Goal: Transaction & Acquisition: Obtain resource

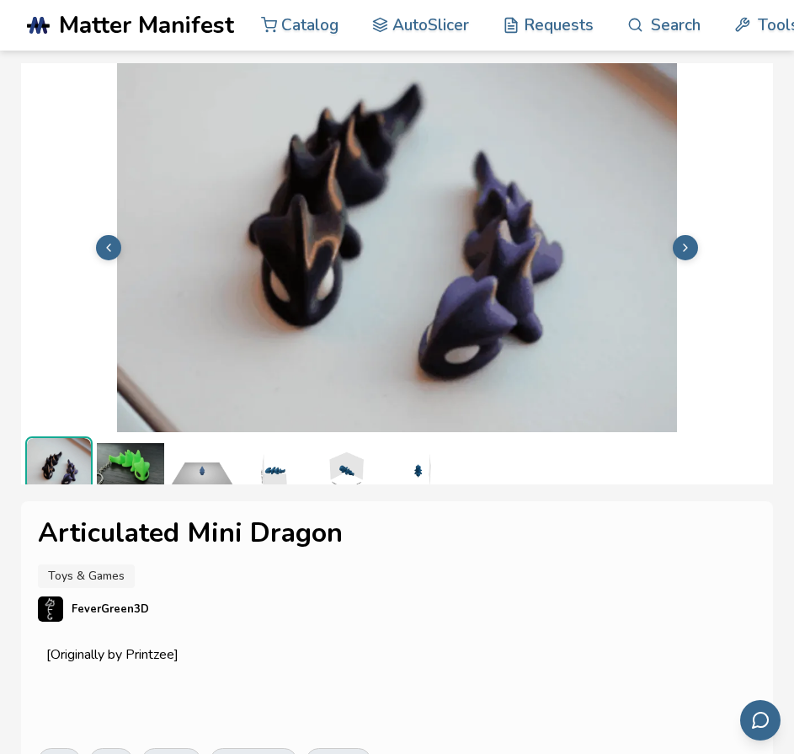
click at [692, 256] on button at bounding box center [685, 247] width 25 height 25
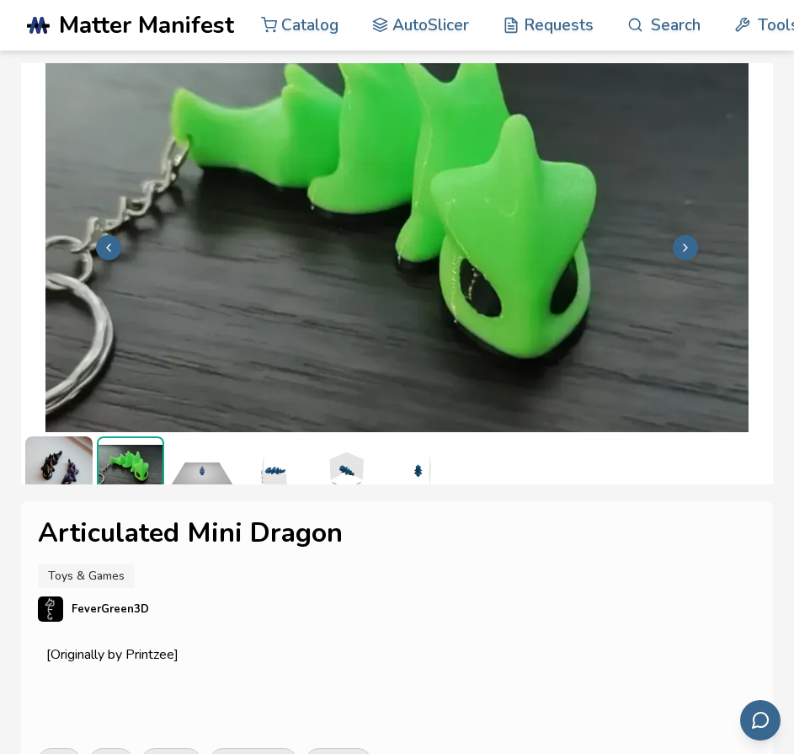
scroll to position [4, 0]
click at [692, 256] on button at bounding box center [685, 247] width 25 height 25
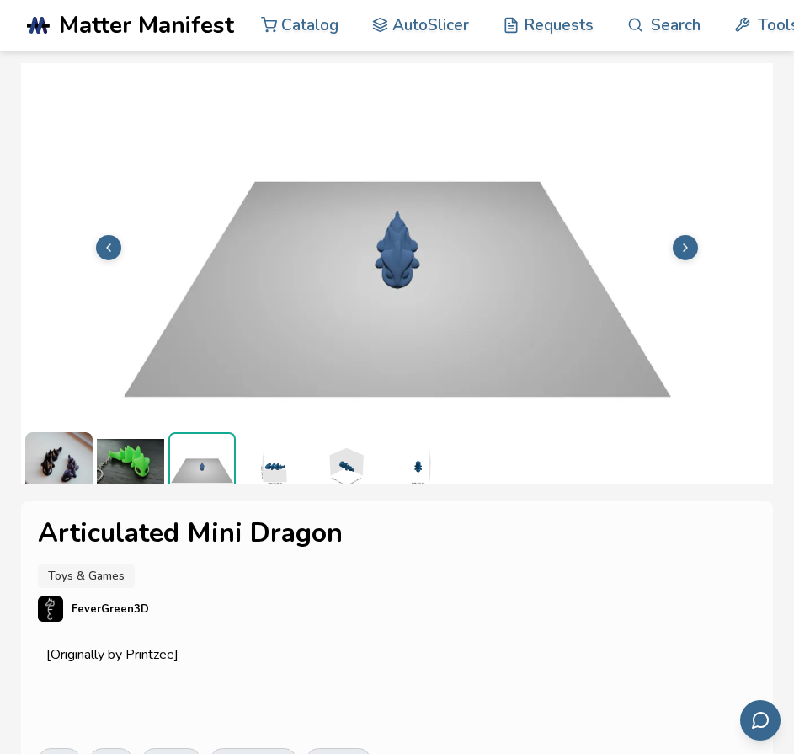
click at [692, 256] on button at bounding box center [685, 247] width 25 height 25
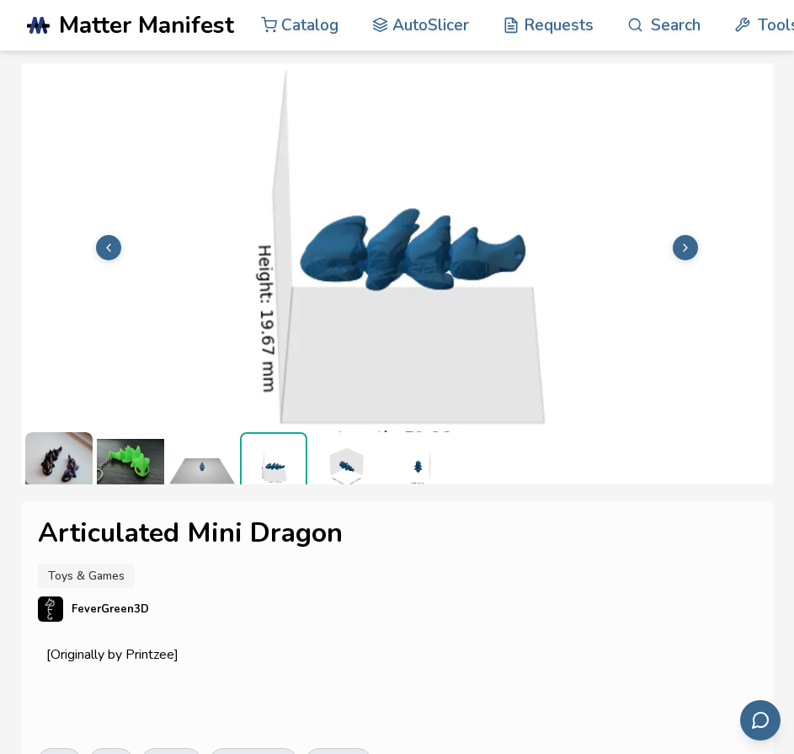
click at [692, 256] on button at bounding box center [685, 247] width 25 height 25
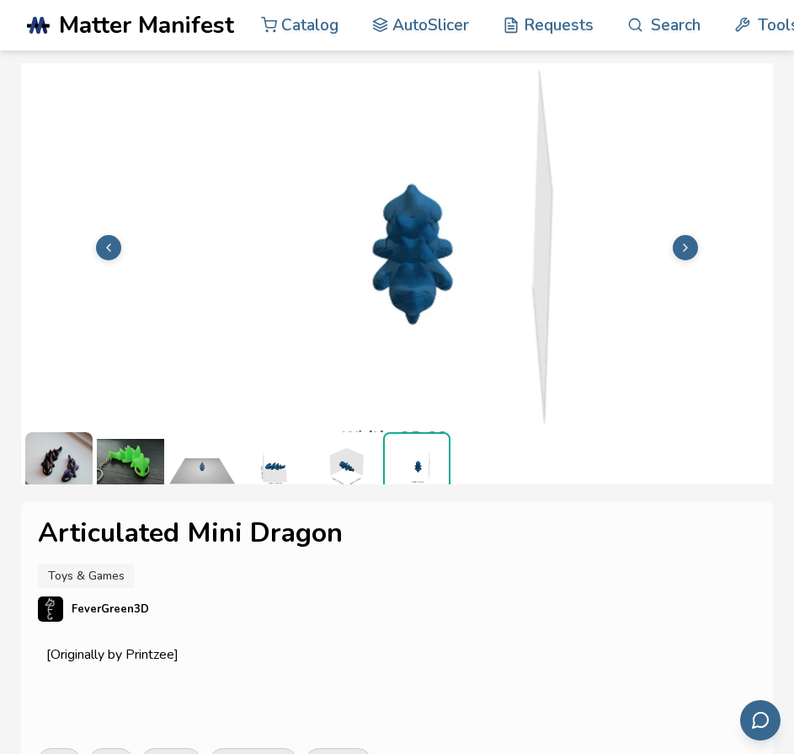
scroll to position [0, 7]
click at [692, 256] on img at bounding box center [397, 246] width 752 height 564
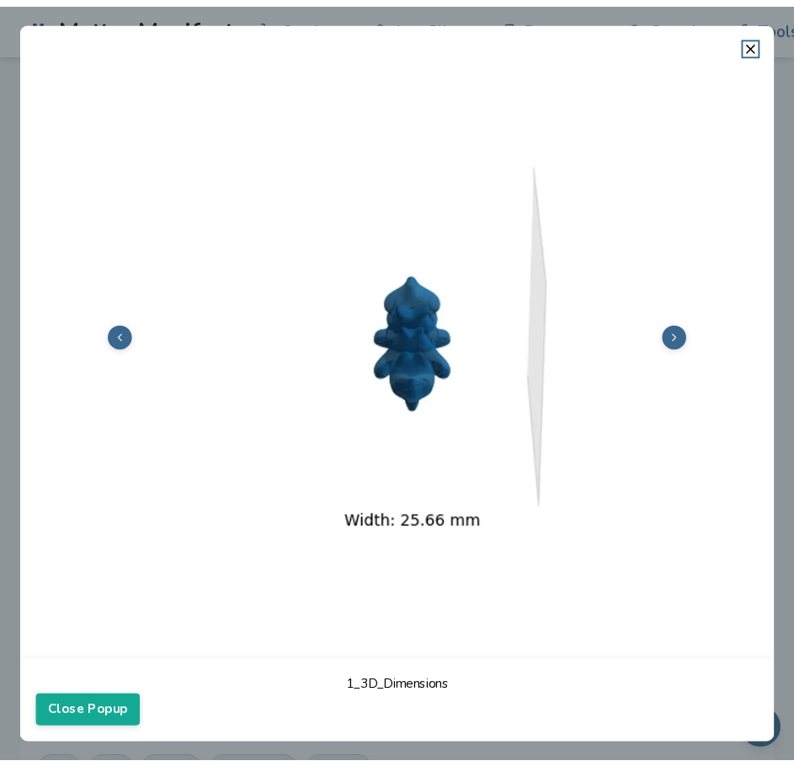
scroll to position [0, 0]
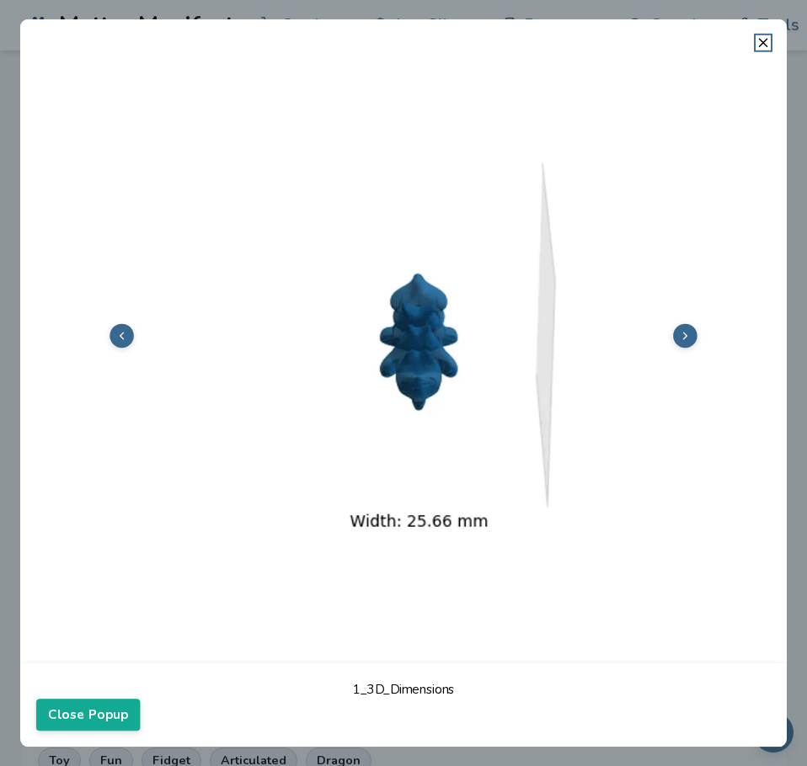
click at [692, 256] on img at bounding box center [403, 333] width 734 height 551
click at [759, 59] on img at bounding box center [403, 333] width 734 height 551
click at [770, 36] on icon at bounding box center [762, 42] width 15 height 15
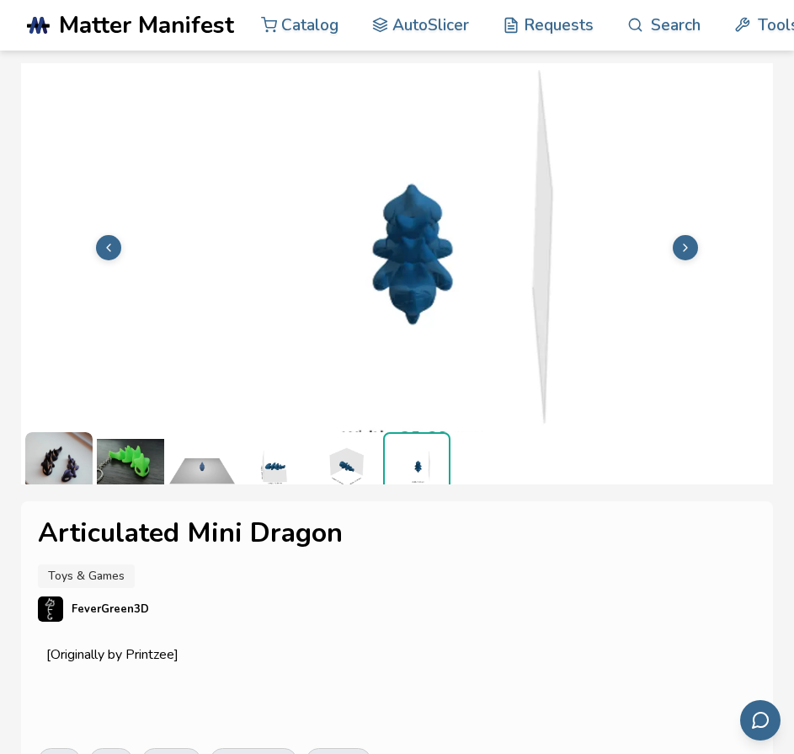
click at [155, 42] on link ".cls-1, .cls-2, .cls-3 { stroke-width: 0px; } .cls-2 { fill: #1d1e56; } .cls-3 …" at bounding box center [130, 25] width 207 height 51
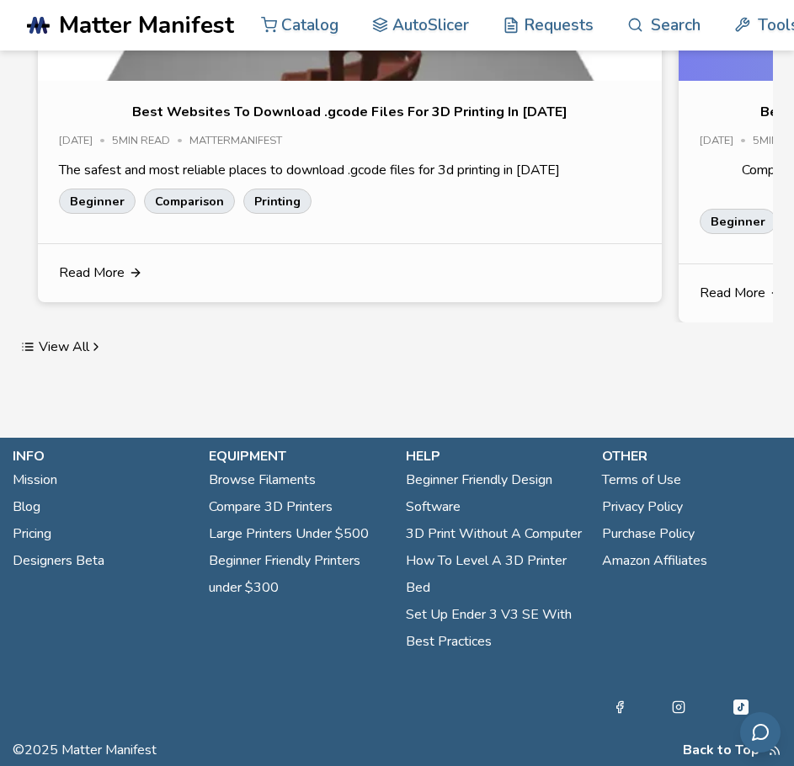
scroll to position [3676, 0]
click at [512, 122] on p "Best Websites To Download .gcode Files For 3D Printing In 2025" at bounding box center [349, 112] width 435 height 20
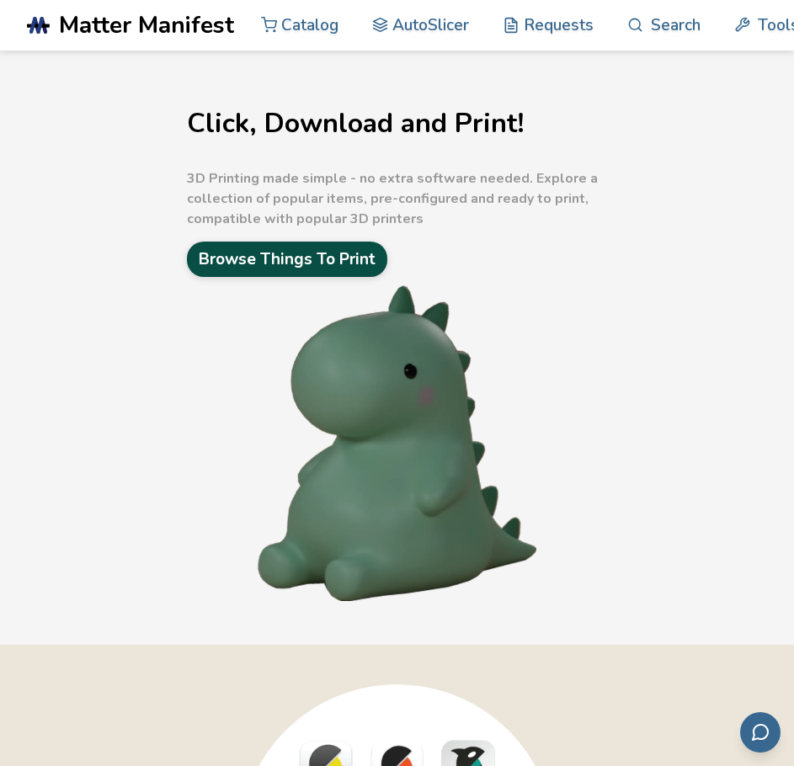
click at [323, 256] on link "Browse Things To Print" at bounding box center [287, 259] width 200 height 35
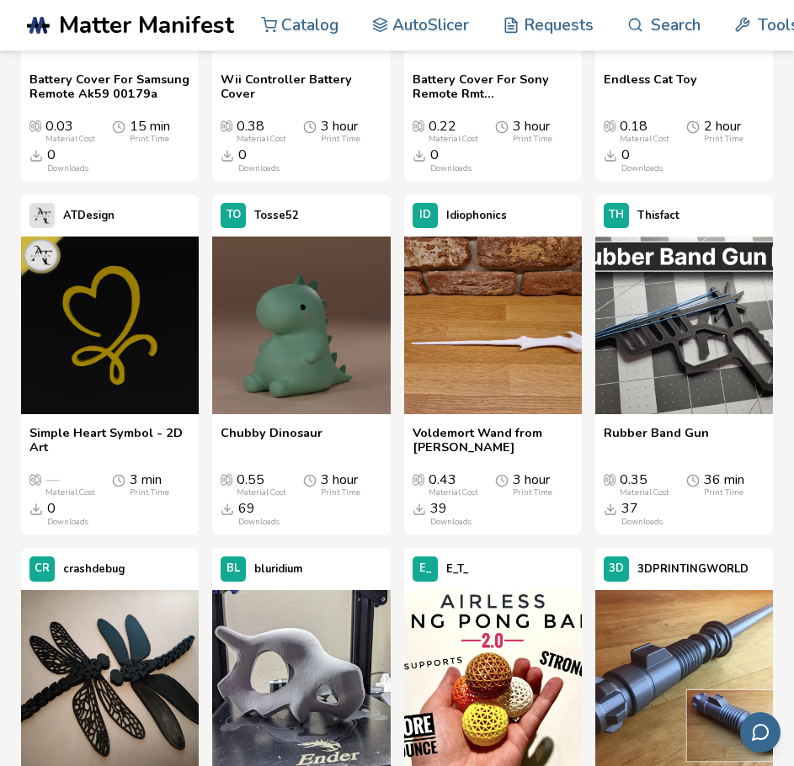
scroll to position [1048, 0]
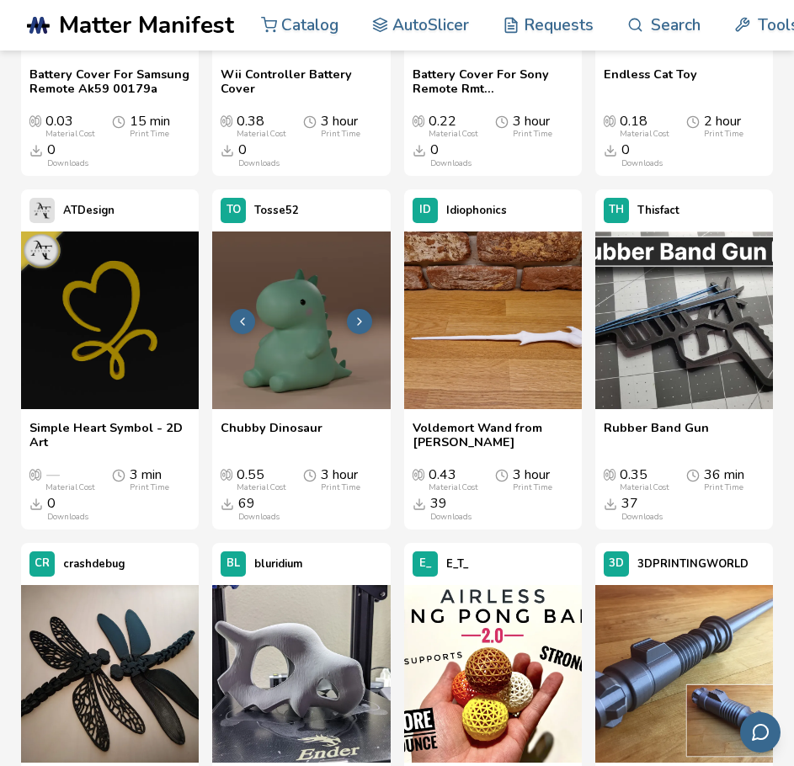
click at [355, 328] on icon at bounding box center [359, 321] width 13 height 13
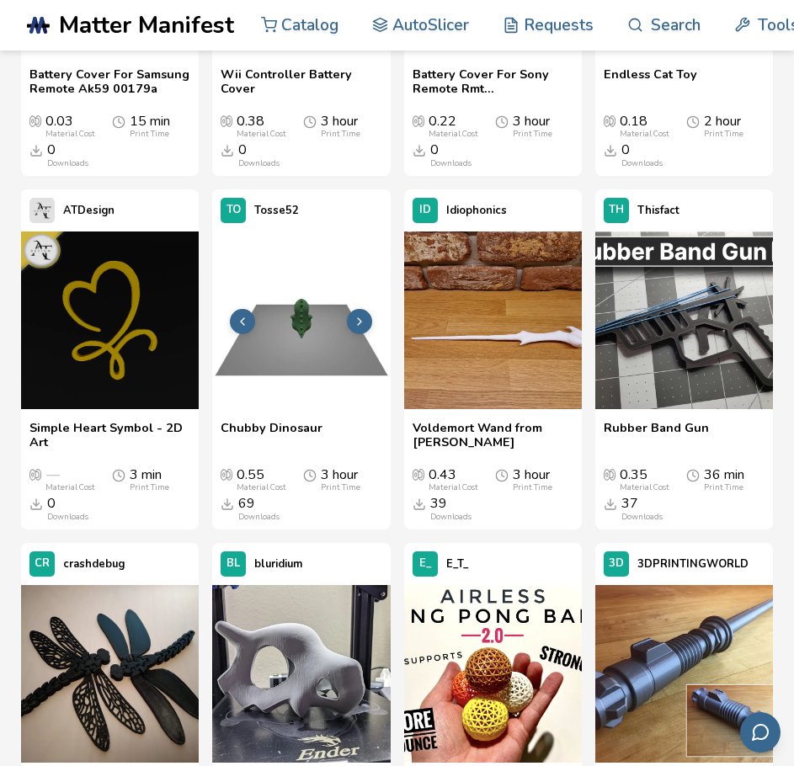
click at [355, 328] on icon at bounding box center [359, 321] width 13 height 13
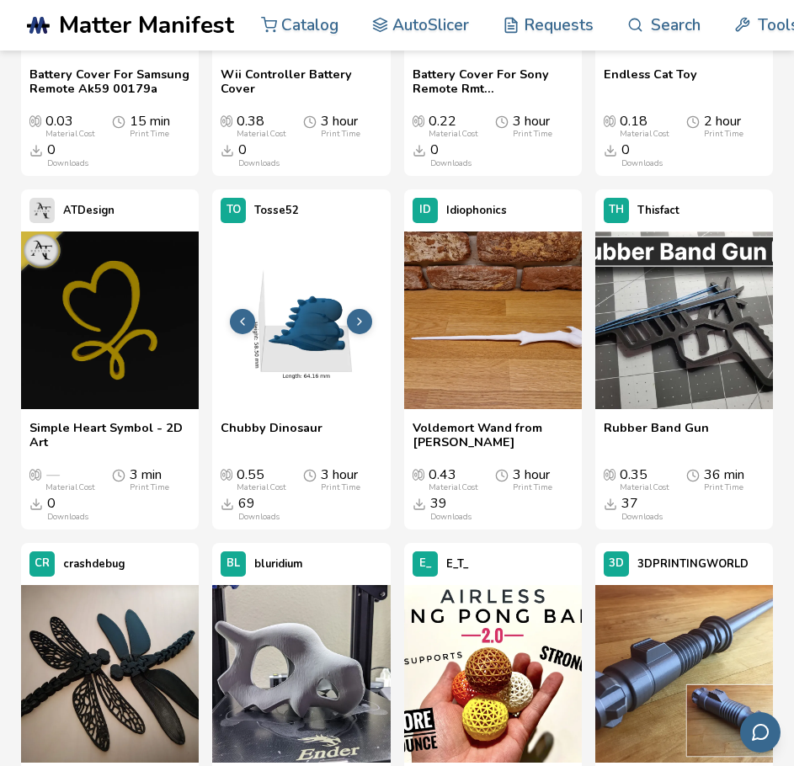
click at [355, 328] on icon at bounding box center [359, 321] width 13 height 13
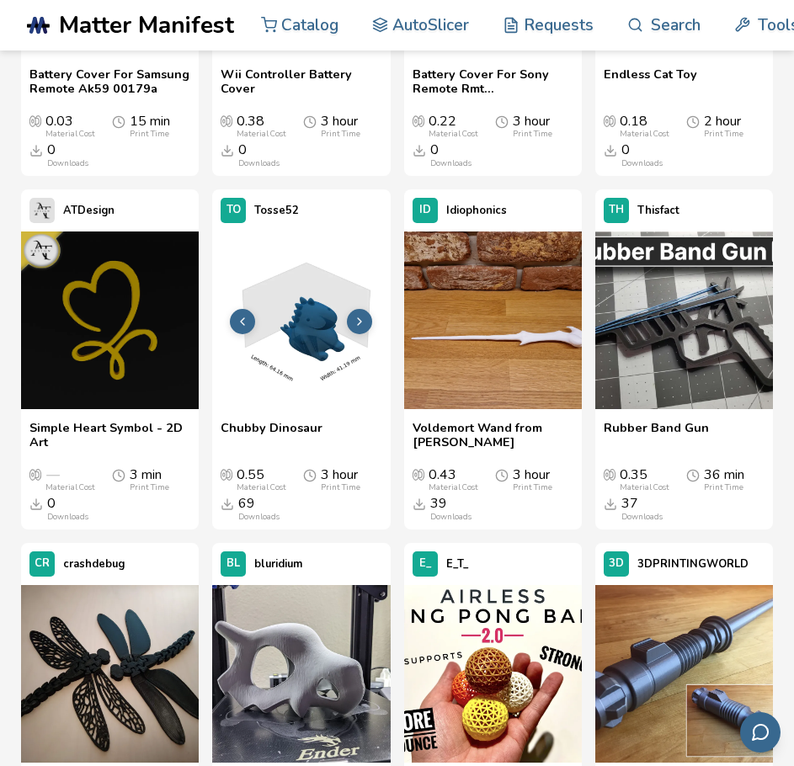
click at [355, 328] on icon at bounding box center [359, 321] width 13 height 13
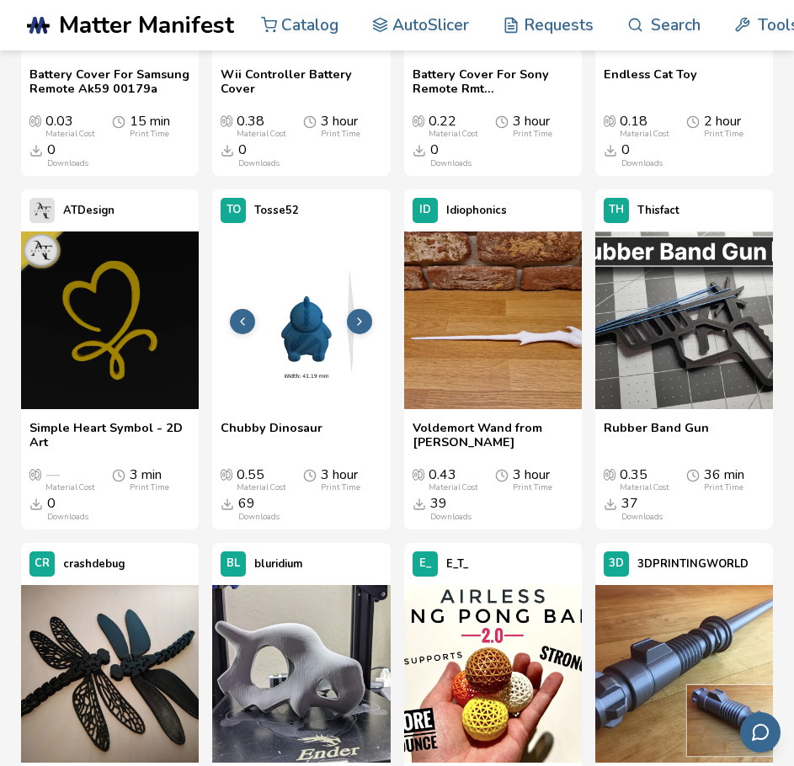
click at [355, 328] on icon at bounding box center [359, 321] width 13 height 13
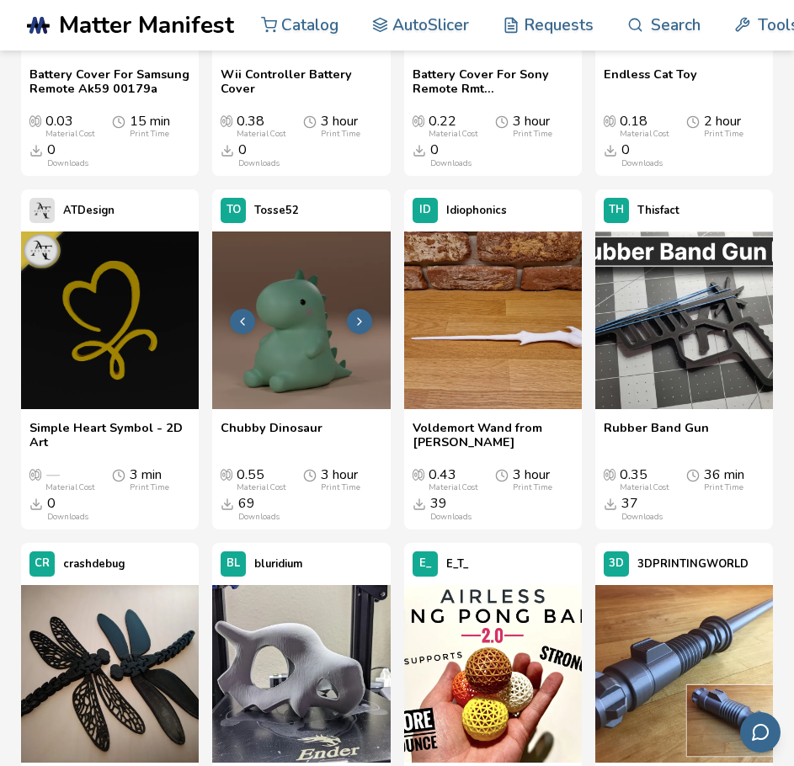
click at [355, 328] on icon at bounding box center [359, 321] width 13 height 13
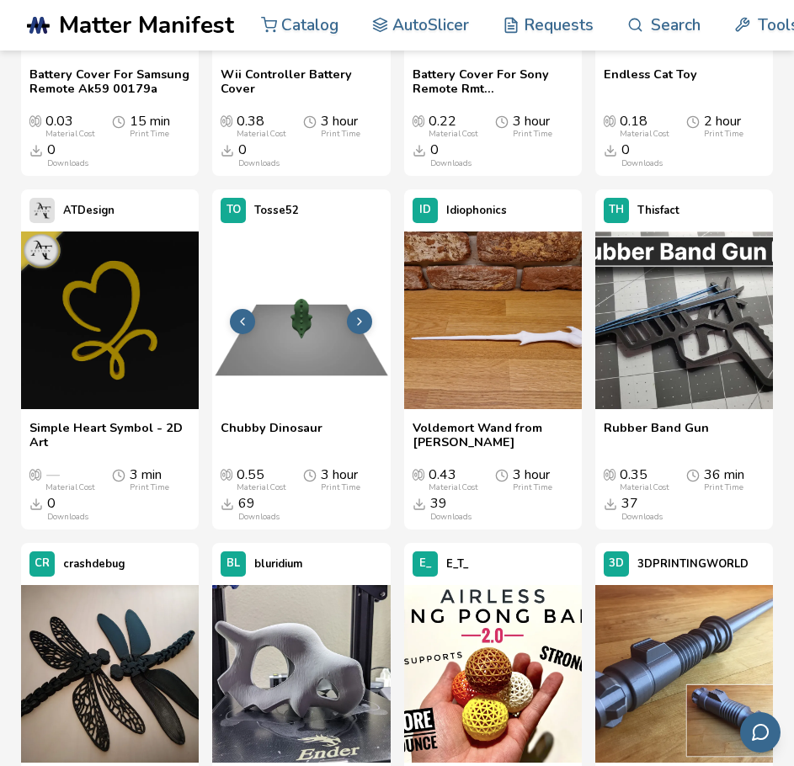
click at [301, 259] on img at bounding box center [301, 321] width 178 height 178
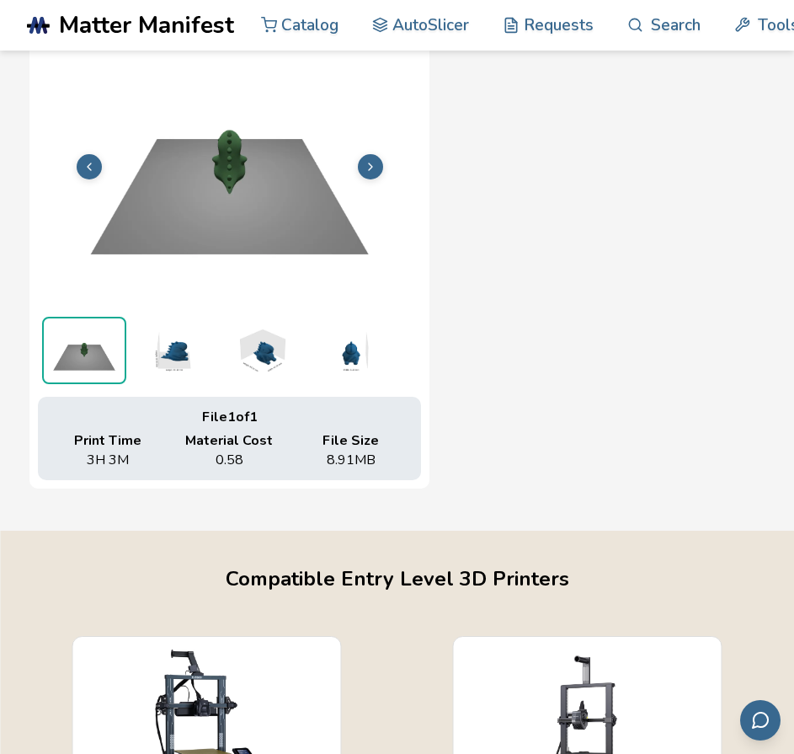
scroll to position [1002, 3]
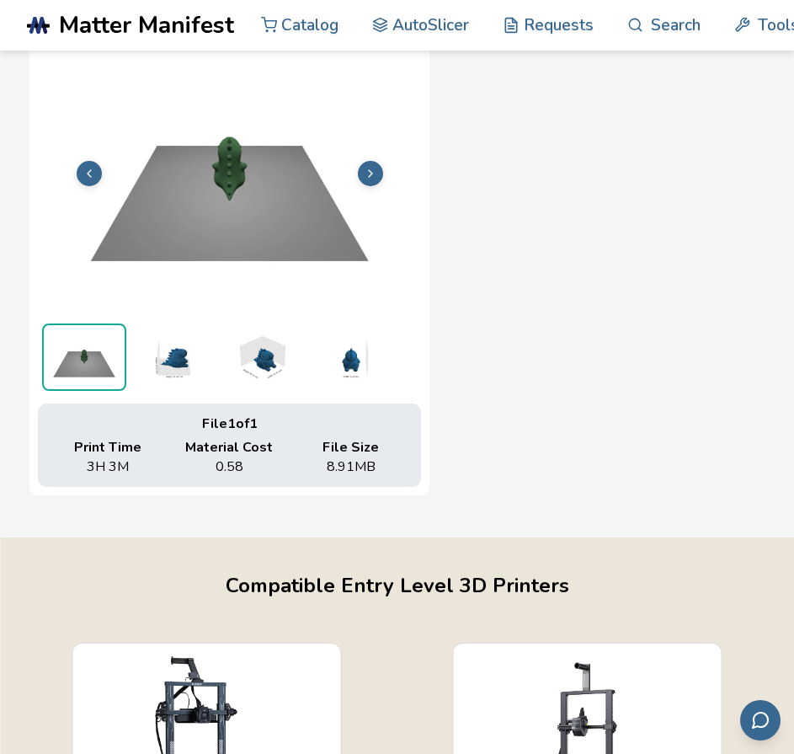
click at [367, 273] on img at bounding box center [229, 171] width 383 height 287
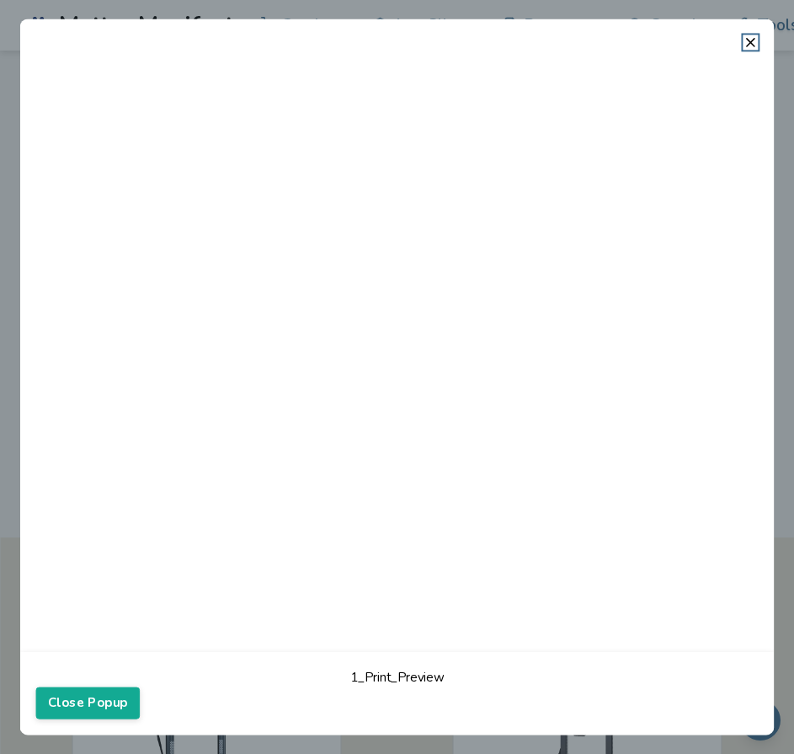
scroll to position [1002, 0]
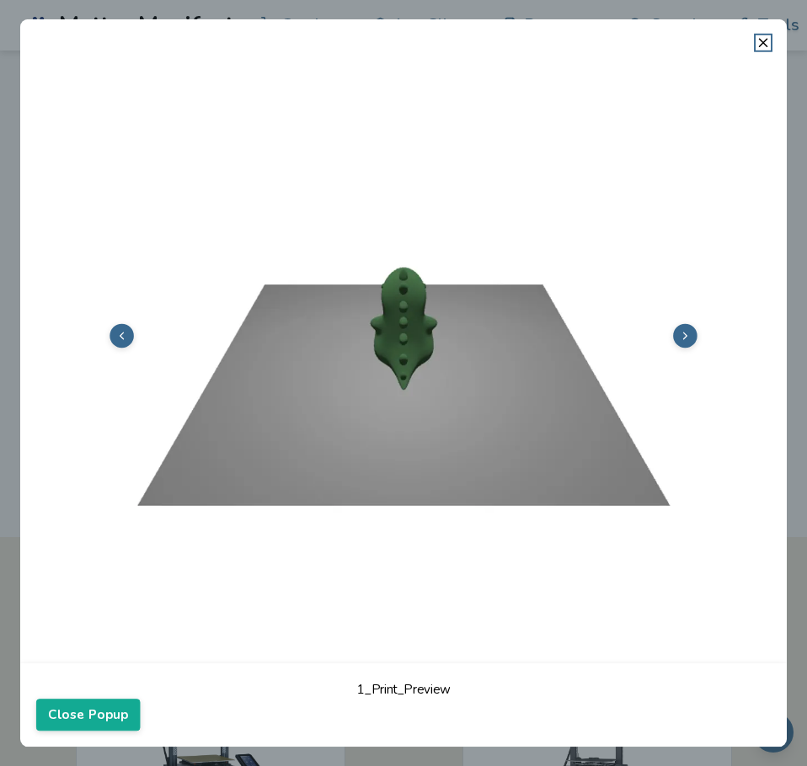
click at [688, 344] on button at bounding box center [685, 335] width 24 height 24
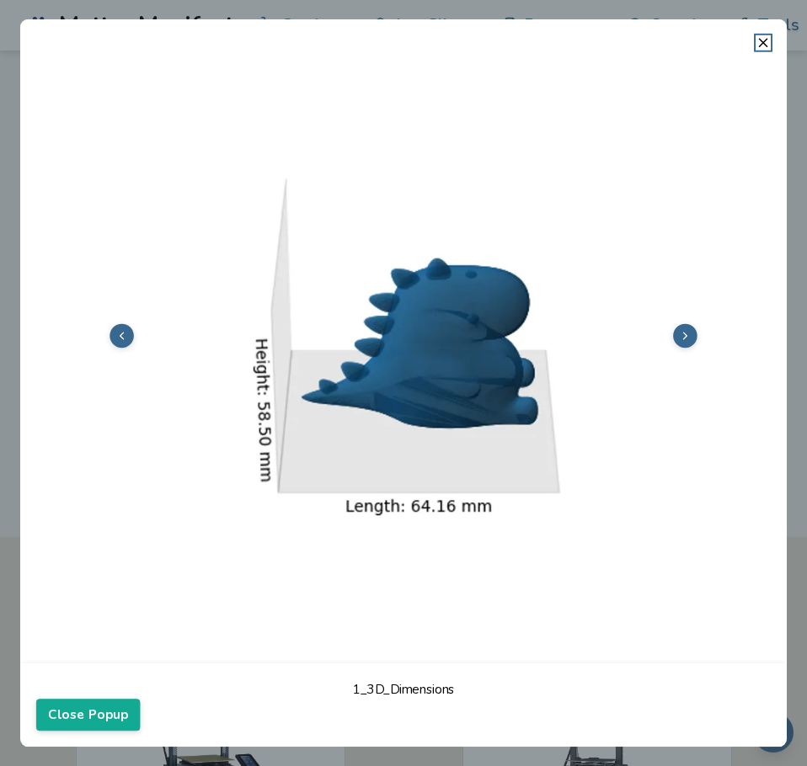
click at [685, 320] on img at bounding box center [403, 333] width 734 height 551
click at [689, 331] on icon at bounding box center [685, 335] width 13 height 13
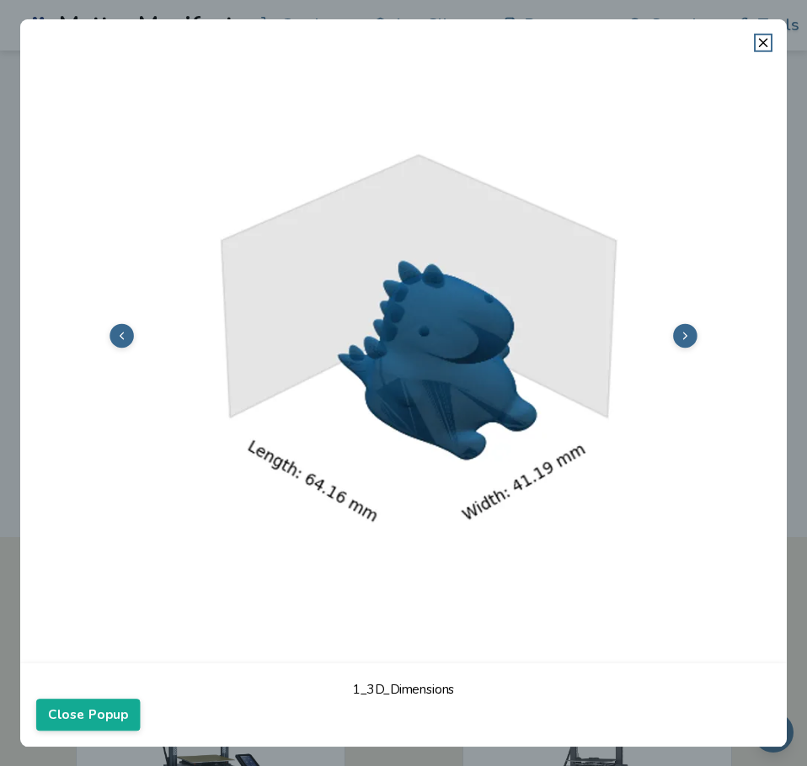
click at [689, 331] on icon at bounding box center [685, 335] width 13 height 13
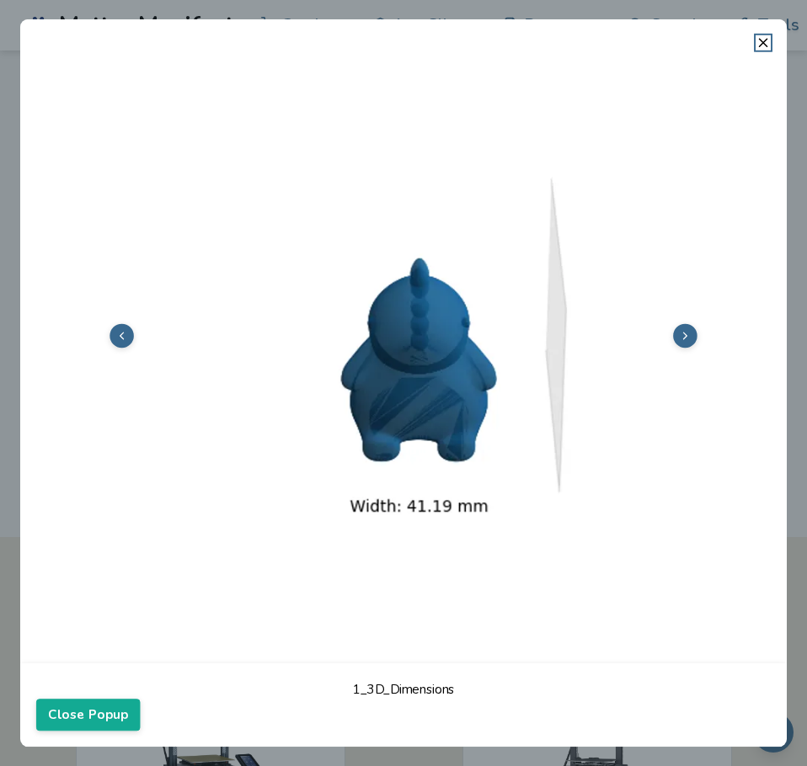
click at [689, 331] on icon at bounding box center [685, 335] width 13 height 13
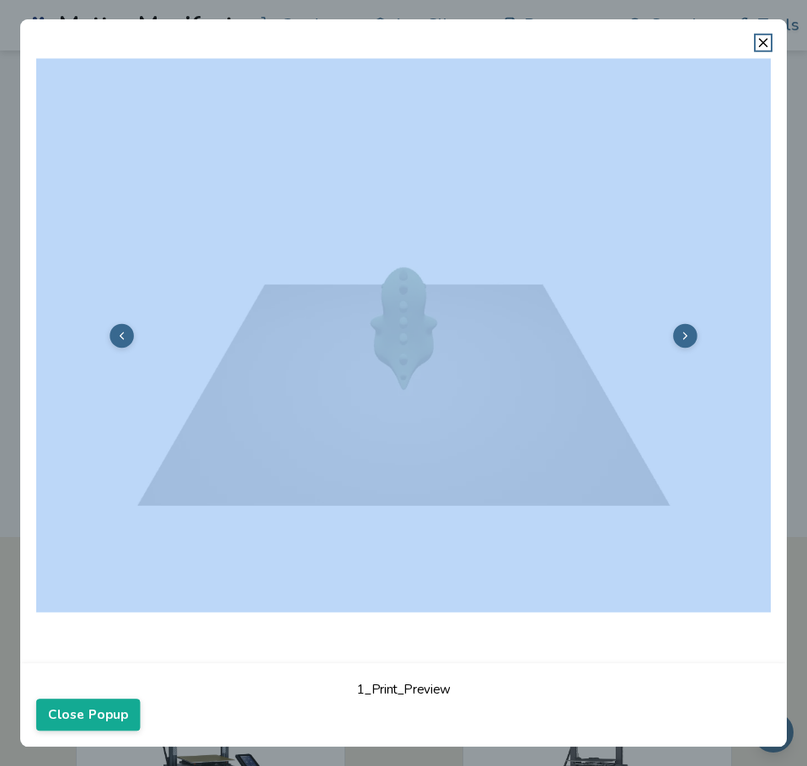
click at [689, 331] on icon at bounding box center [685, 335] width 13 height 13
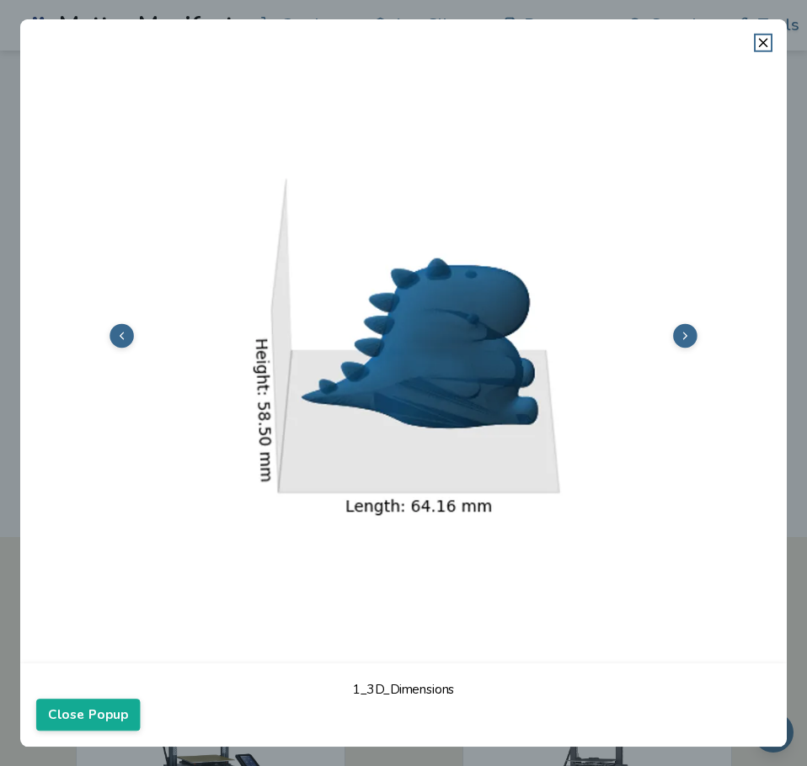
click at [689, 331] on icon at bounding box center [685, 335] width 13 height 13
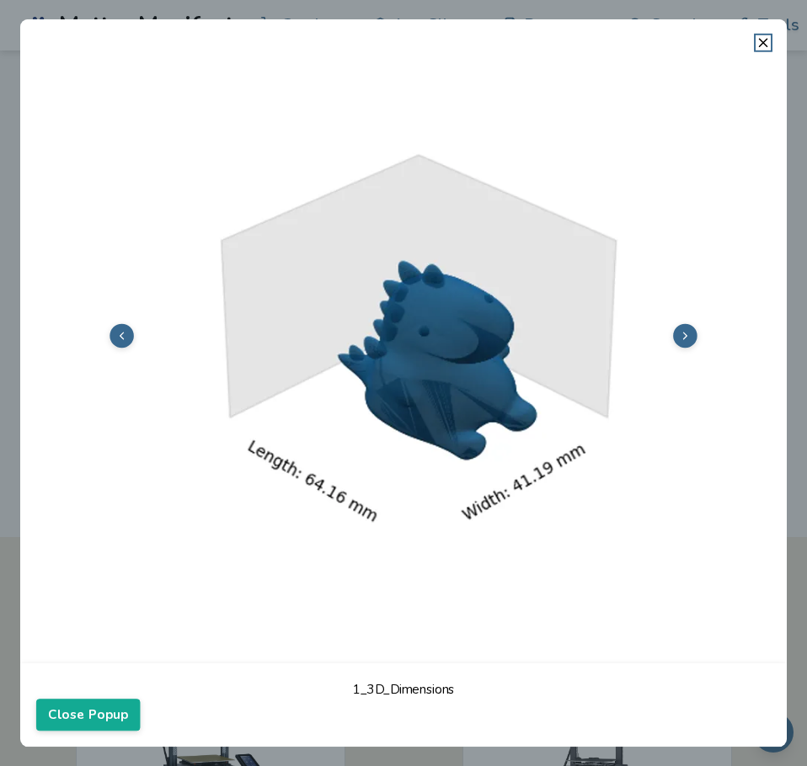
click at [767, 53] on div at bounding box center [403, 357] width 766 height 613
click at [767, 50] on icon at bounding box center [762, 42] width 15 height 15
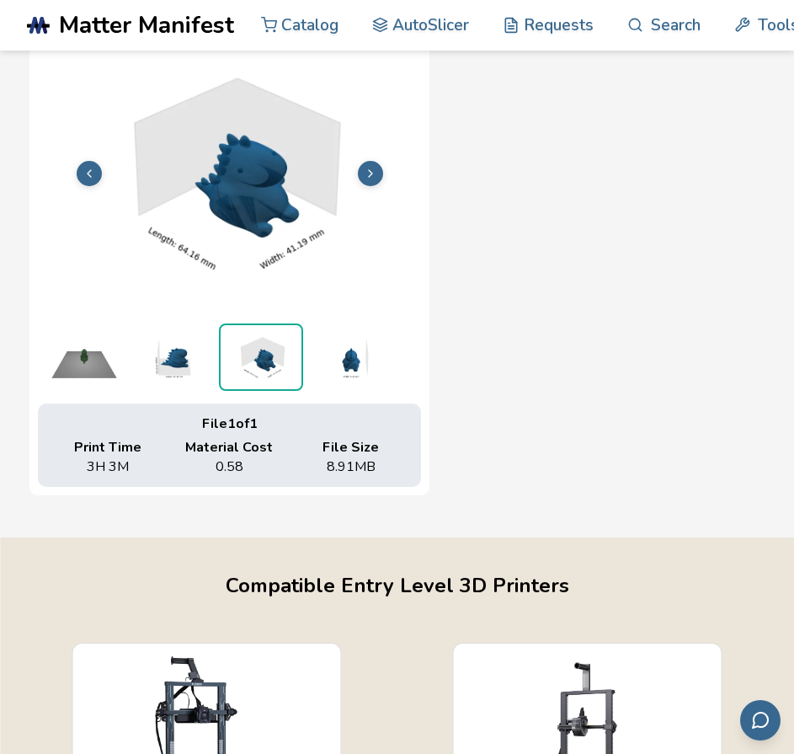
click at [642, 315] on div "File 1 of 1 Print Time 3H 3M Material Cost 0.58 File Size 8.91 MB" at bounding box center [396, 257] width 735 height 476
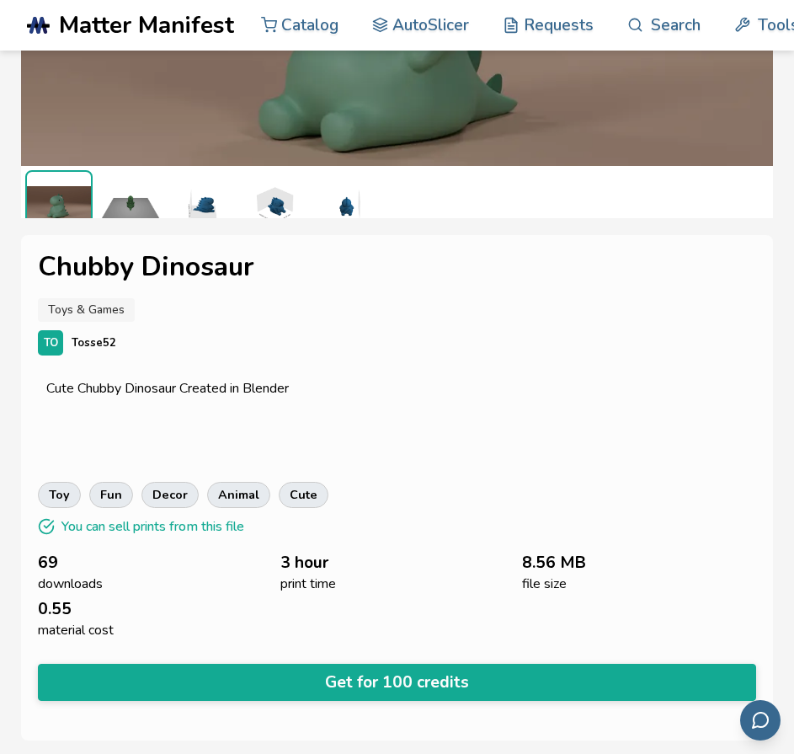
scroll to position [266, 0]
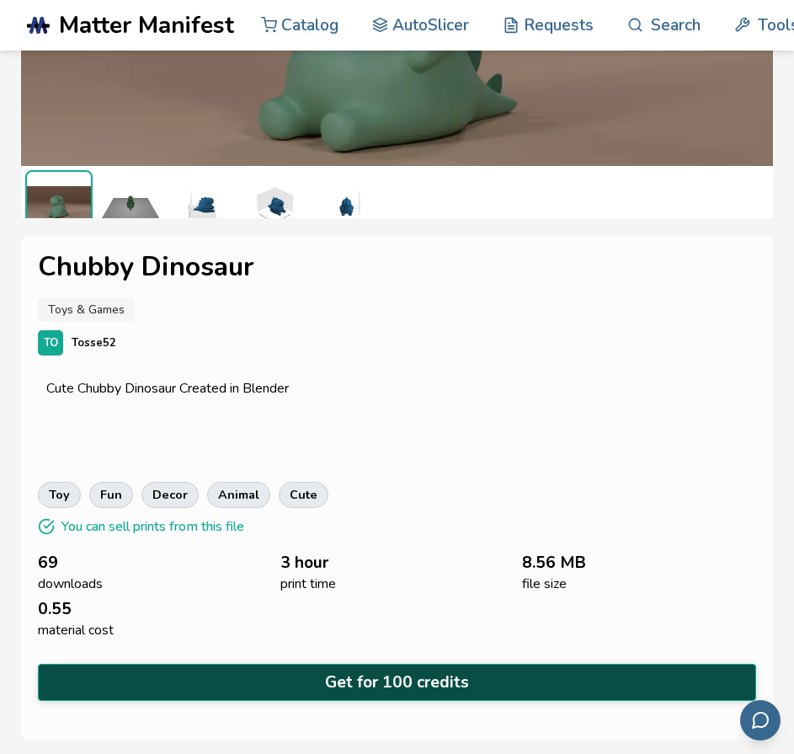
click at [478, 680] on button "Get for 100 credits" at bounding box center [397, 682] width 718 height 37
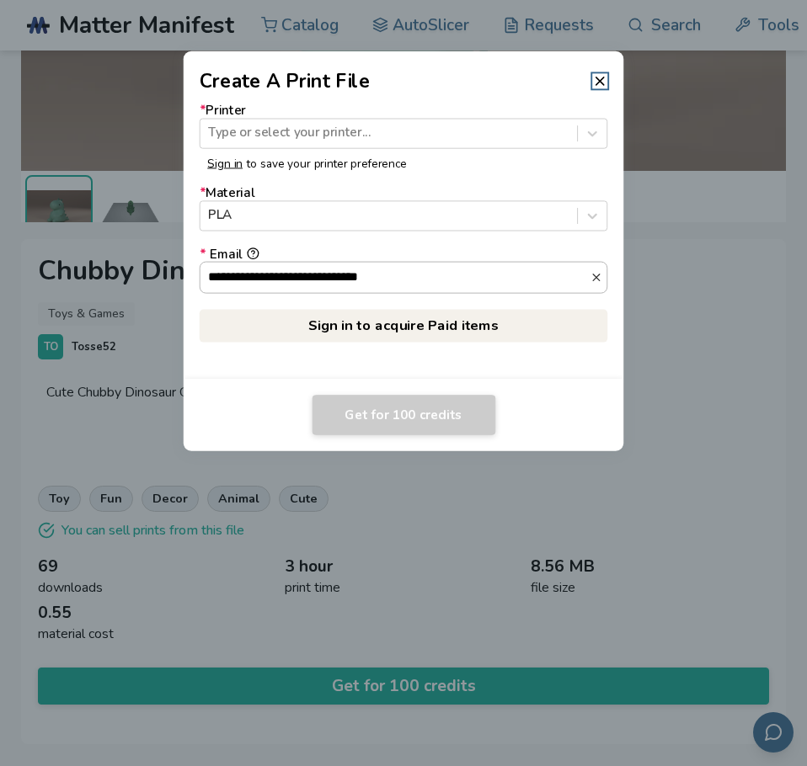
scroll to position [2, 0]
click at [594, 80] on icon at bounding box center [599, 80] width 15 height 15
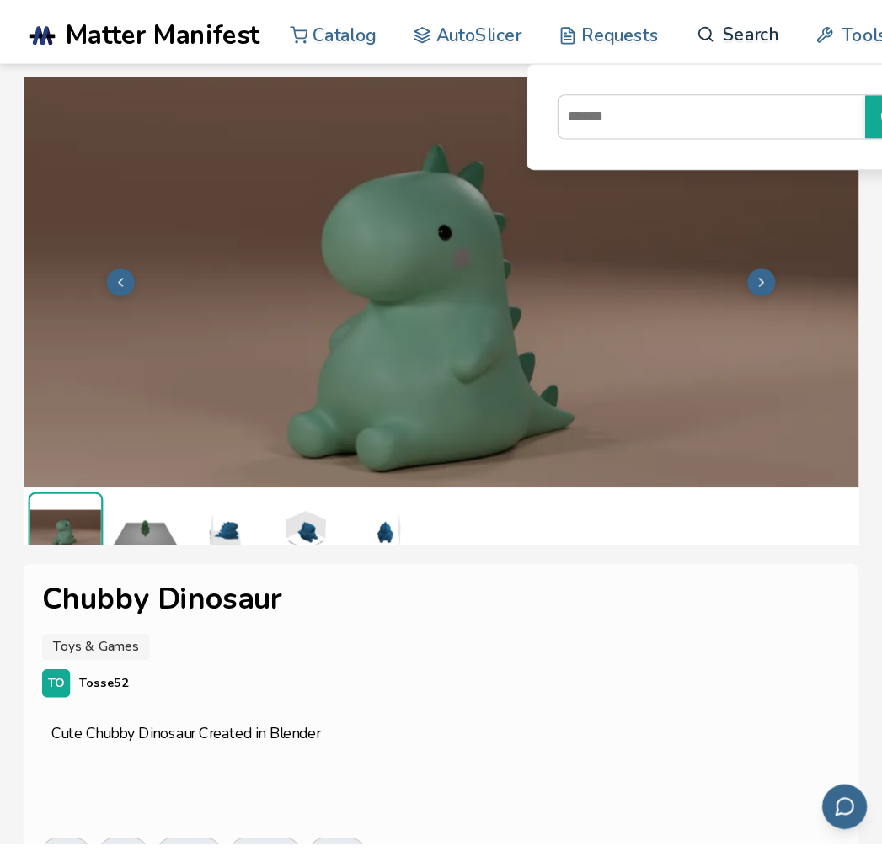
scroll to position [0, 0]
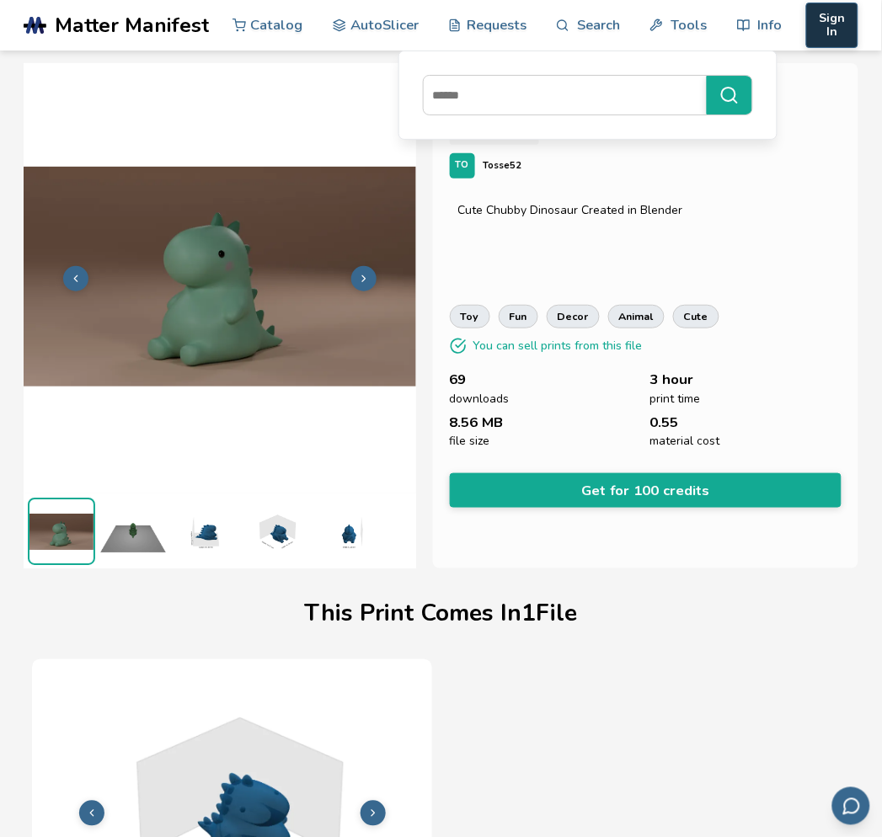
click at [793, 3] on button "Sign In" at bounding box center [832, 25] width 52 height 45
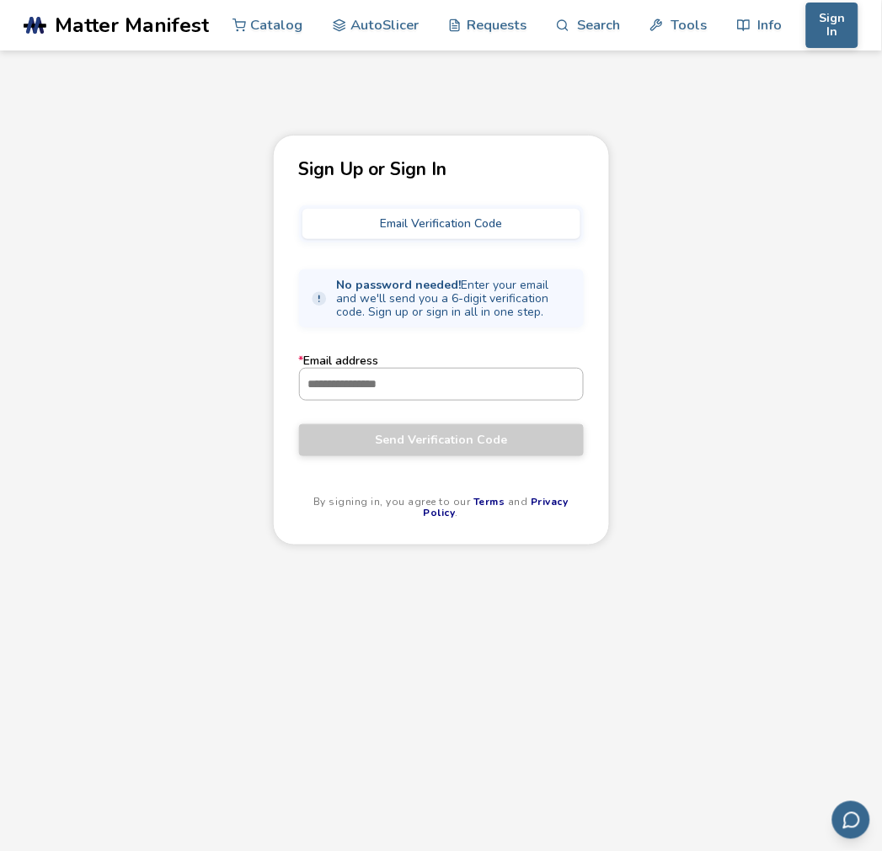
click at [461, 381] on input "* Email address" at bounding box center [441, 384] width 283 height 30
type input "**********"
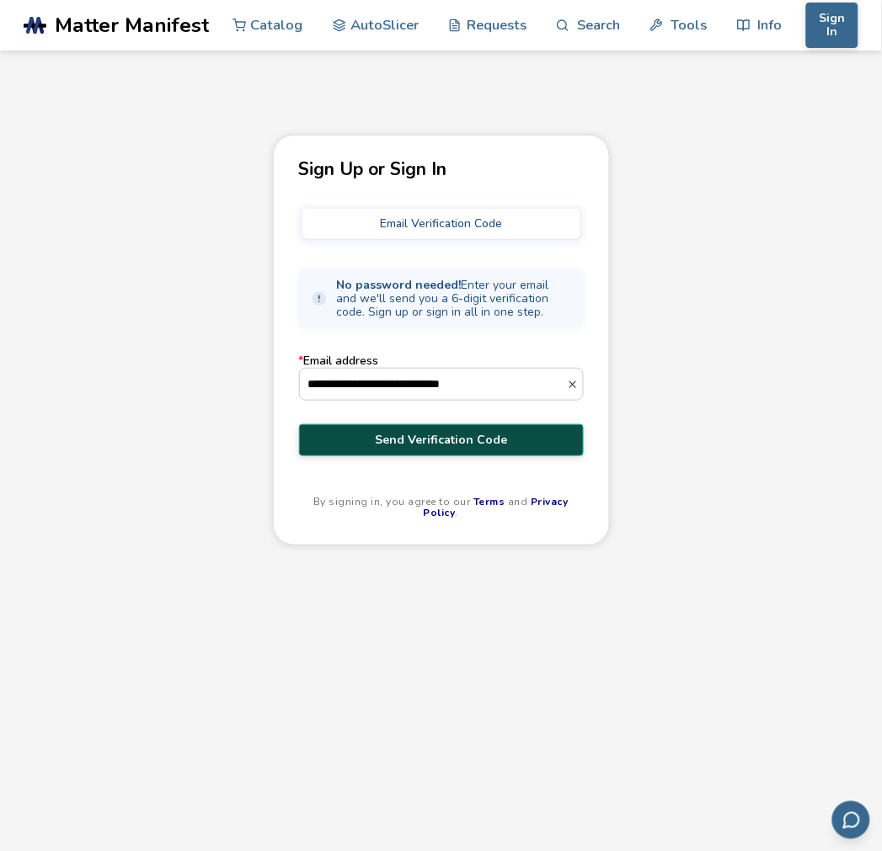
click at [509, 427] on button "Send Verification Code" at bounding box center [441, 440] width 285 height 32
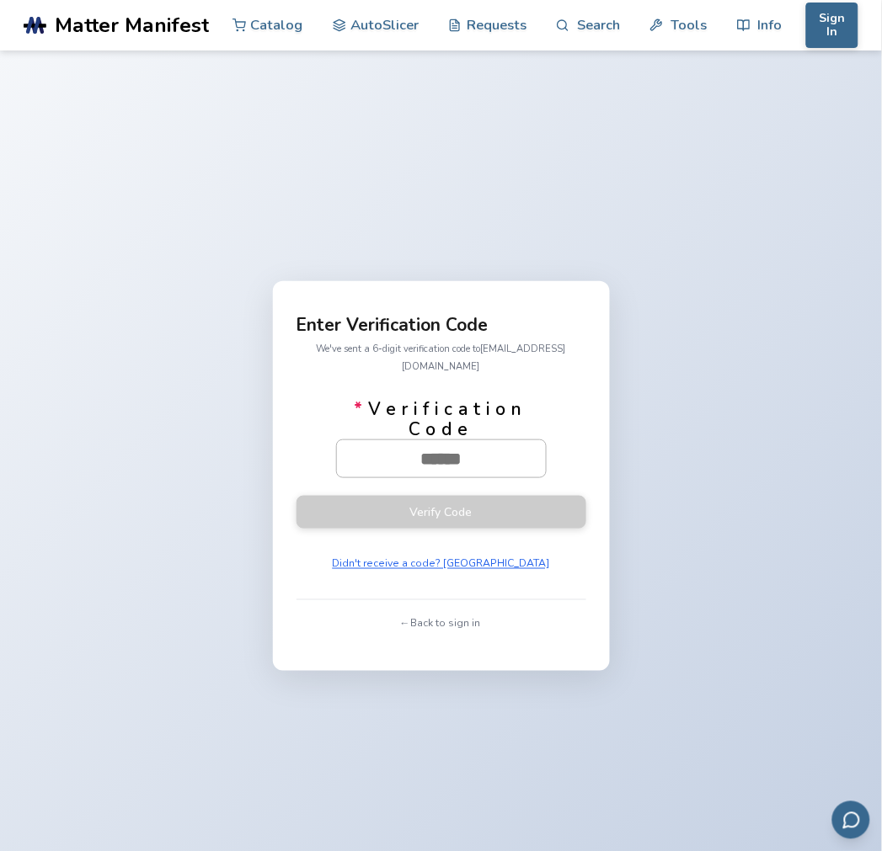
paste input "******"
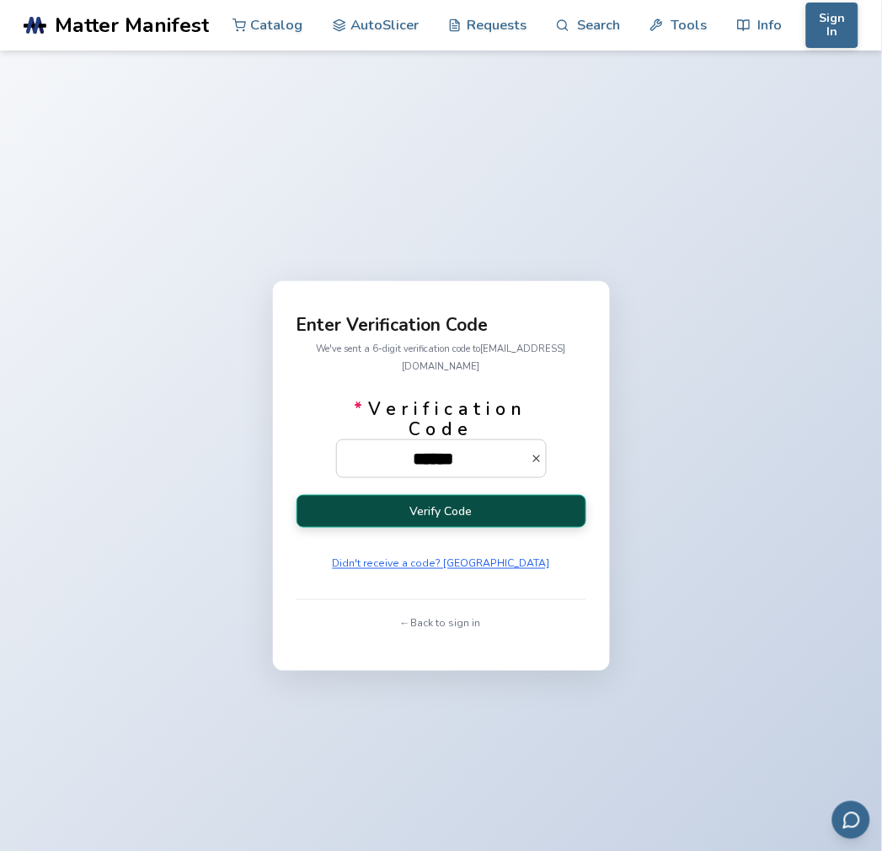
type input "******"
click at [483, 500] on button "Verify Code" at bounding box center [441, 511] width 290 height 33
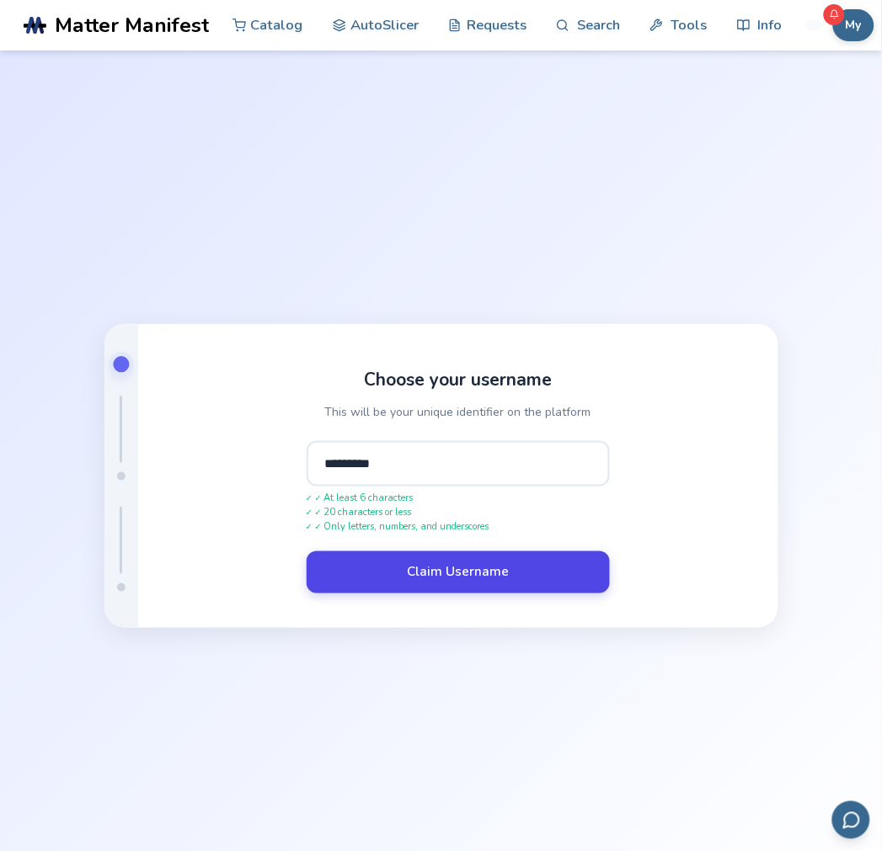
type input "*********"
click at [463, 557] on button "Claim Username" at bounding box center [458, 573] width 303 height 42
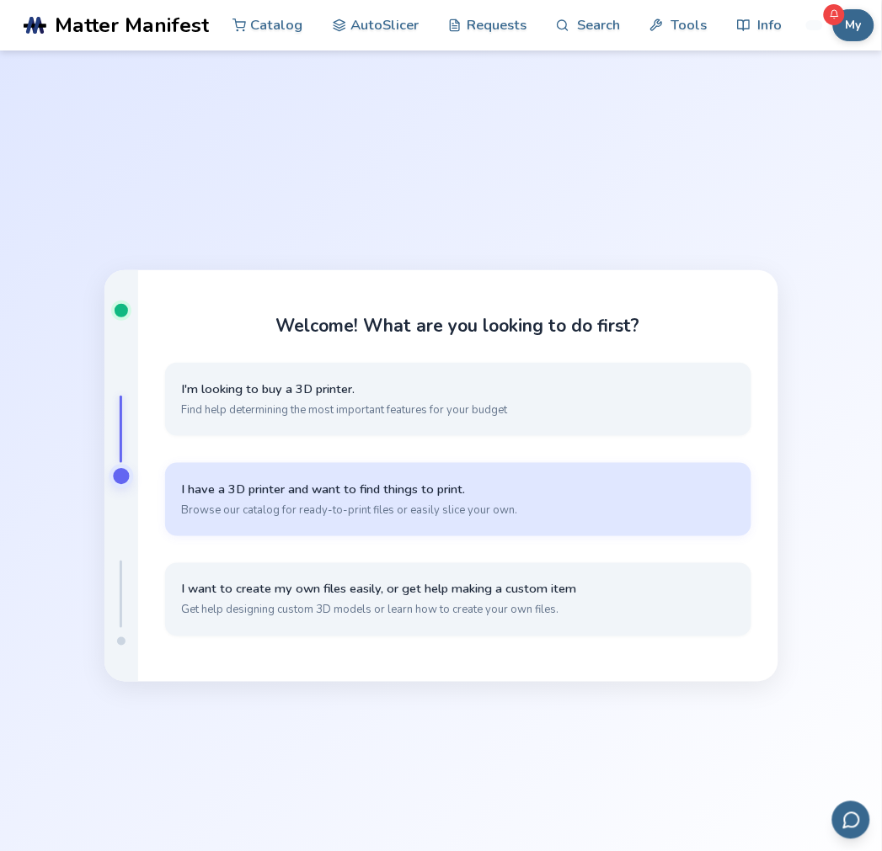
click at [364, 520] on button "I have a 3D printer and want to find things to print. Browse our catalog for re…" at bounding box center [458, 499] width 586 height 73
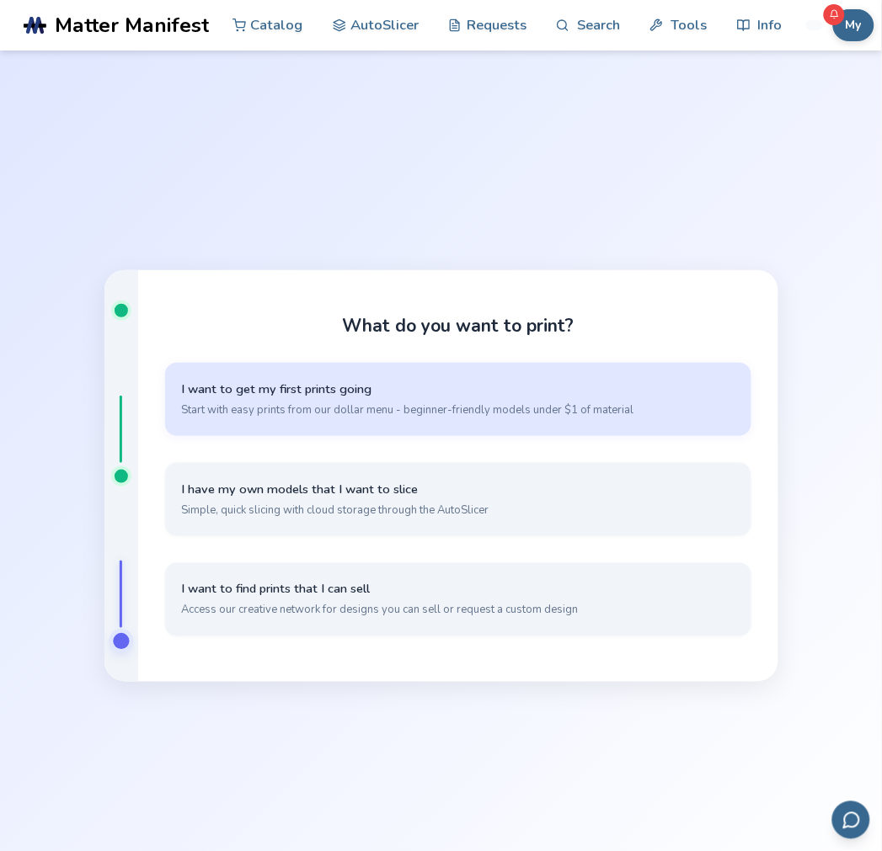
click at [314, 413] on span "Start with easy prints from our dollar menu - beginner-friendly models under $1…" at bounding box center [458, 410] width 552 height 15
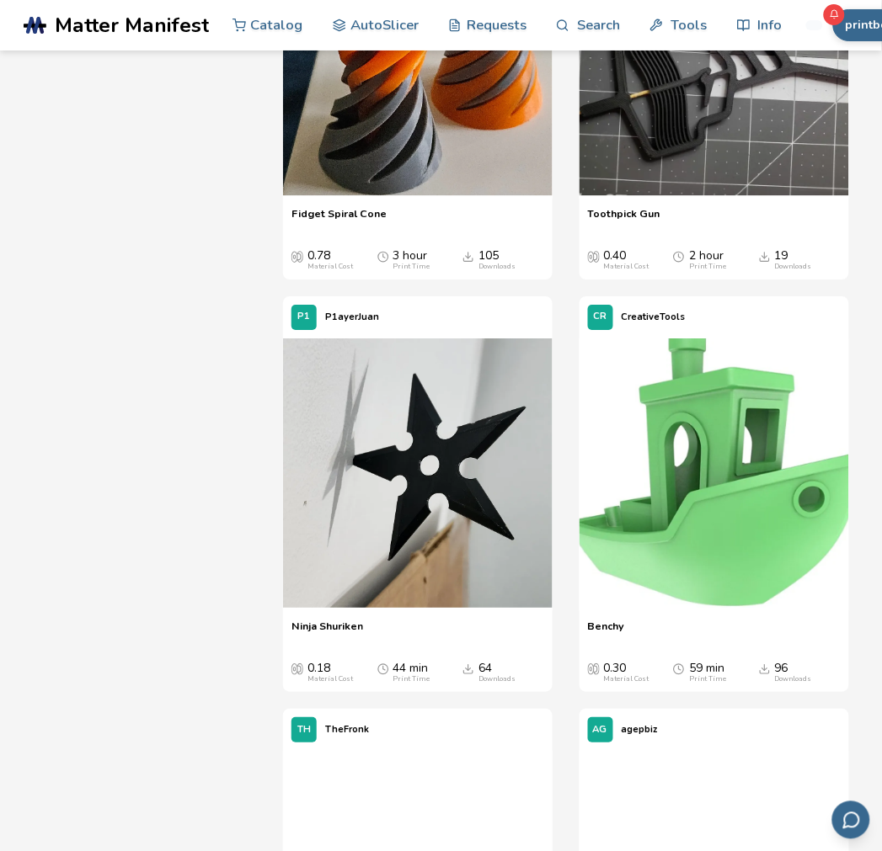
scroll to position [792, 0]
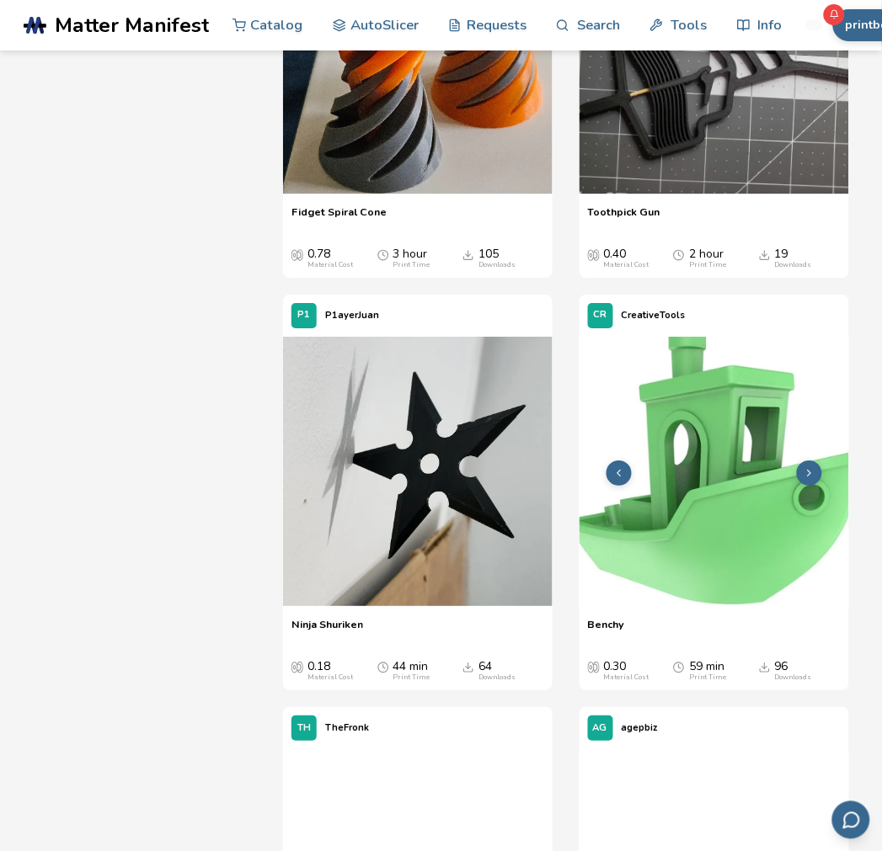
click at [679, 500] on img at bounding box center [713, 471] width 269 height 269
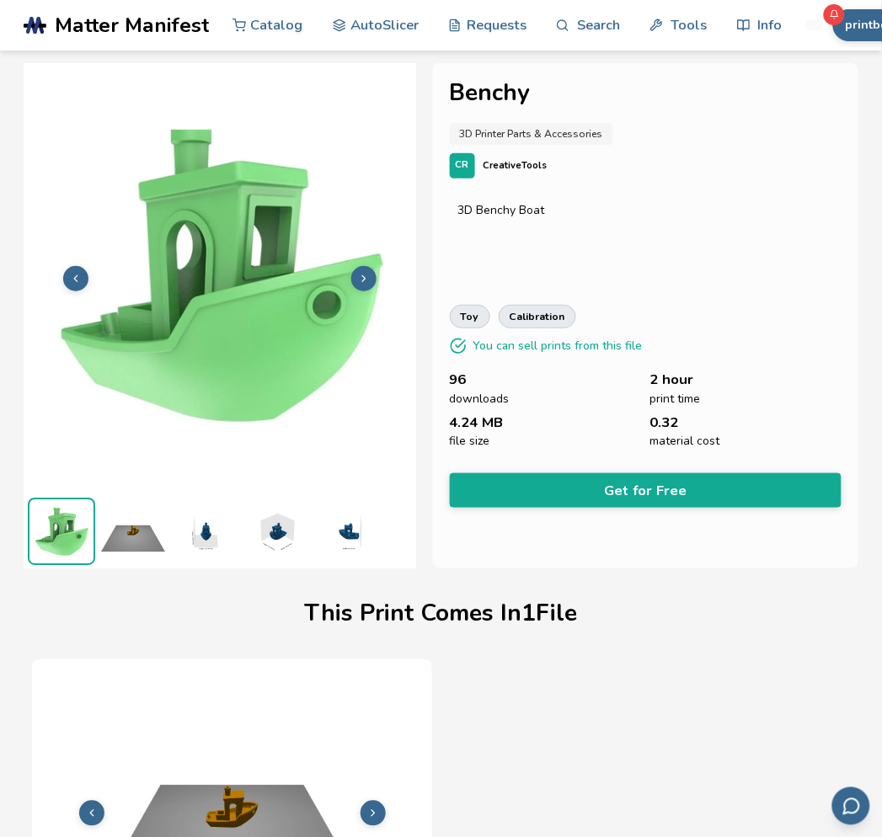
click at [679, 500] on button "Get for Free" at bounding box center [646, 490] width 392 height 35
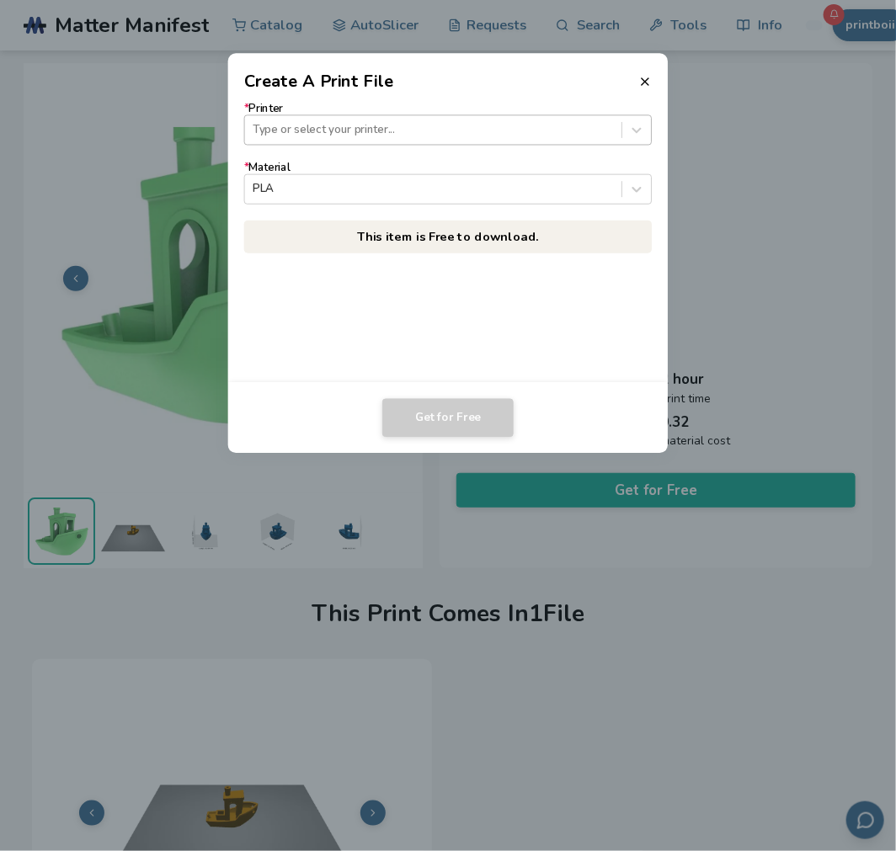
click at [483, 129] on div at bounding box center [433, 130] width 360 height 16
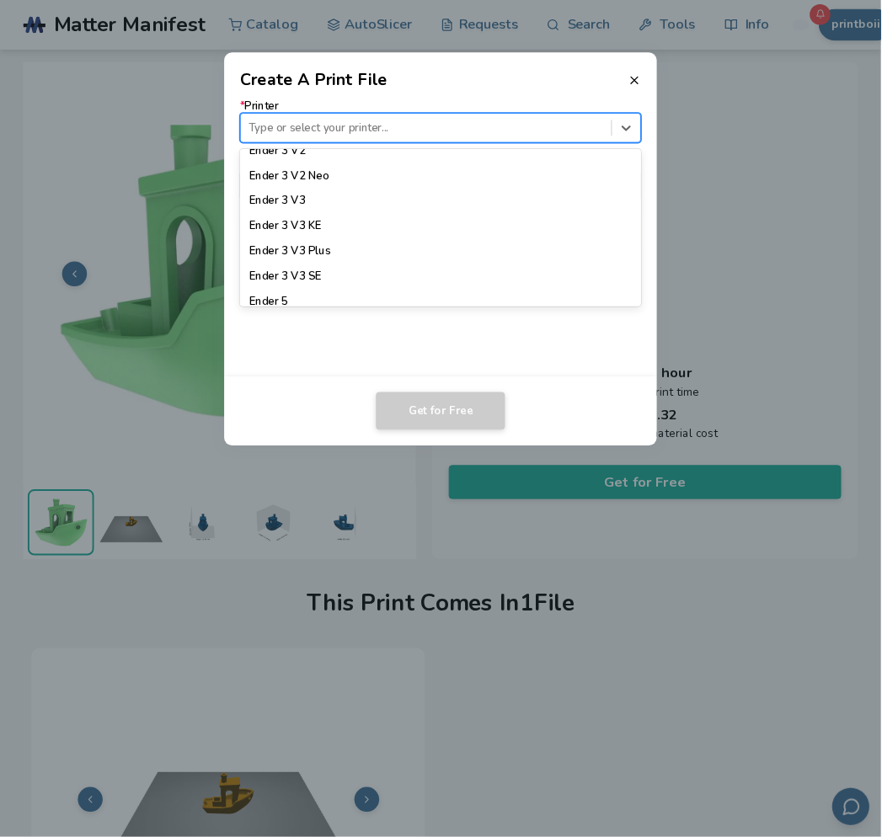
scroll to position [1182, 0]
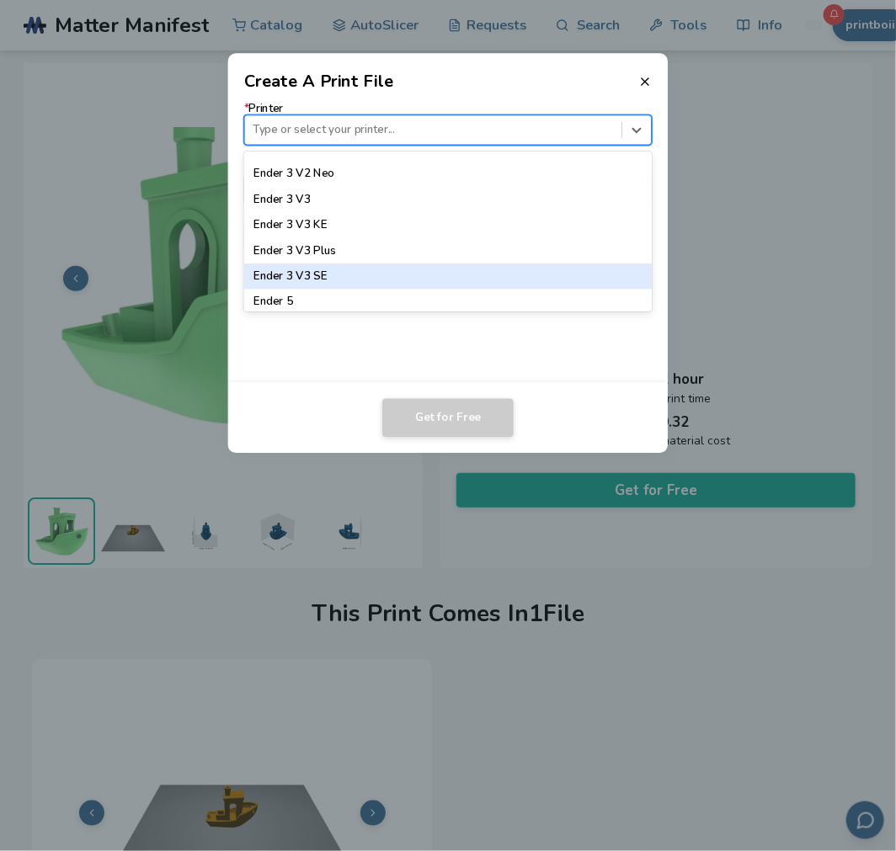
click at [439, 275] on div "Ender 3 V3 SE" at bounding box center [448, 276] width 408 height 25
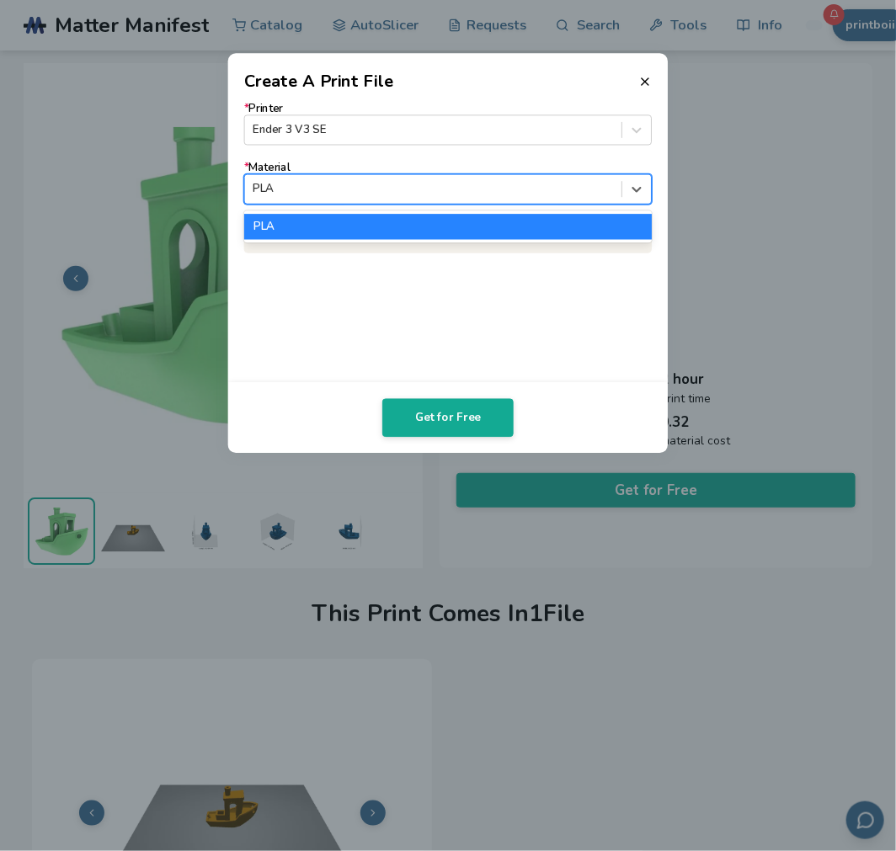
click at [446, 202] on div "PLA" at bounding box center [448, 189] width 408 height 30
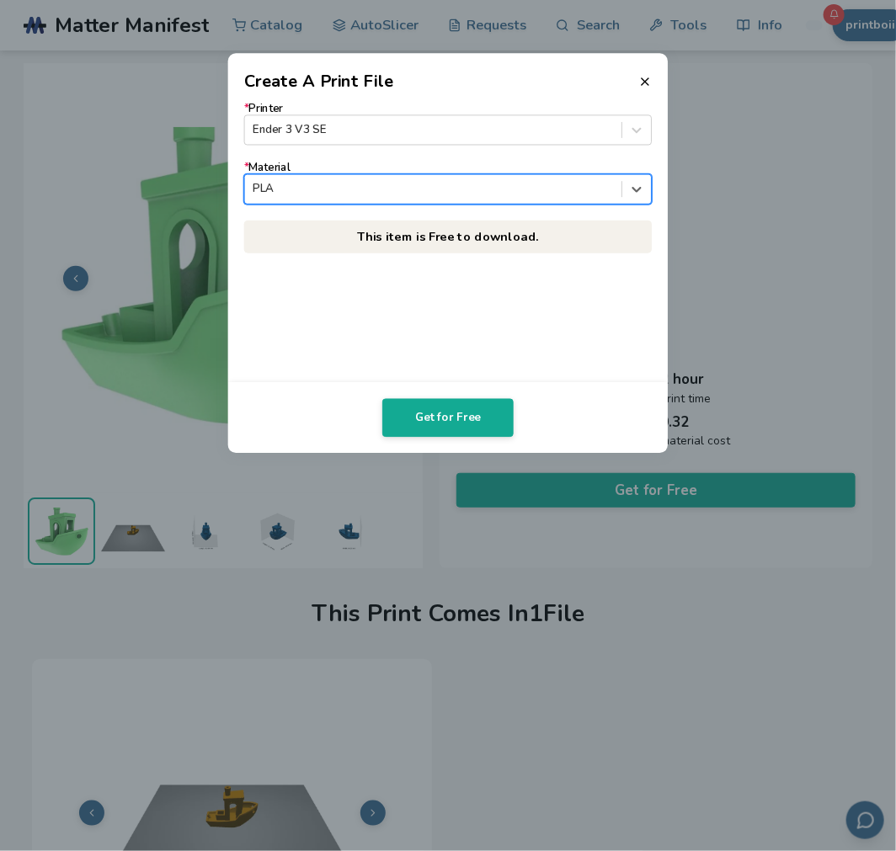
click at [446, 202] on div "PLA" at bounding box center [448, 189] width 408 height 30
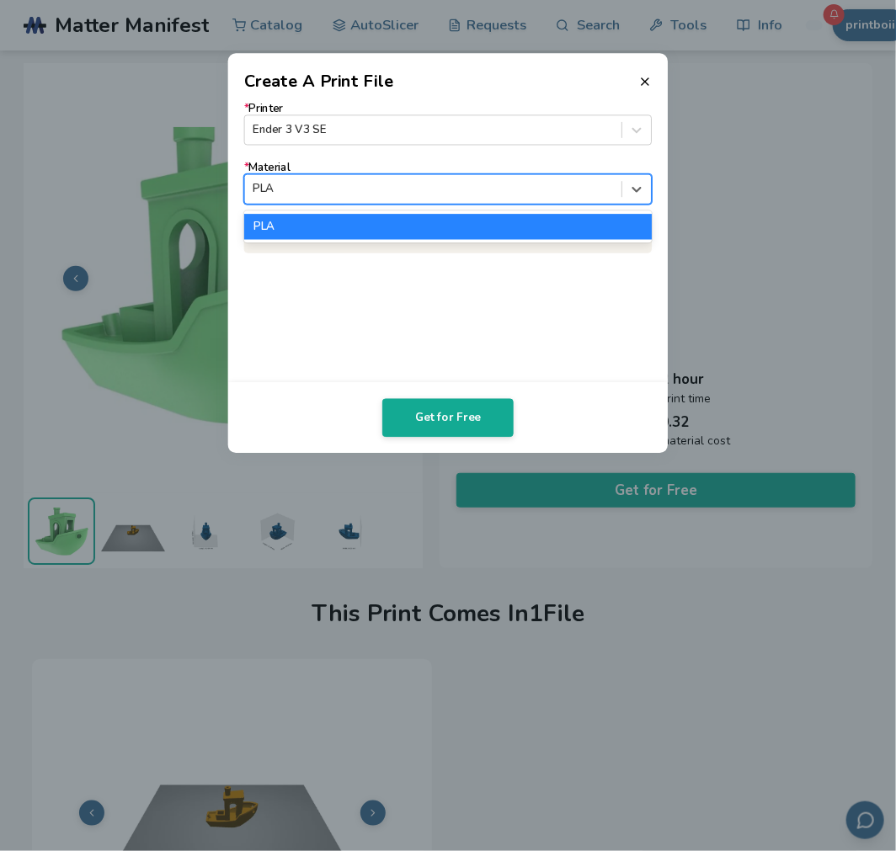
click at [499, 351] on div "* Printer Ender 3 V3 SE * Material 1 result available. Use Up and Down to choos…" at bounding box center [448, 238] width 440 height 289
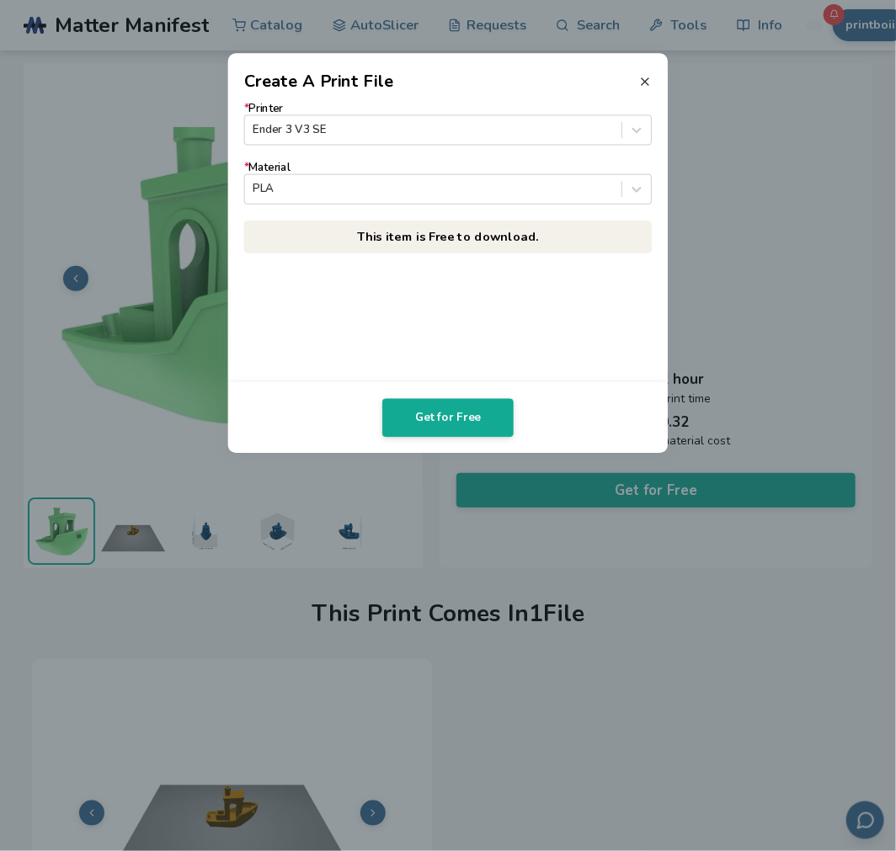
click at [643, 77] on icon at bounding box center [644, 81] width 13 height 13
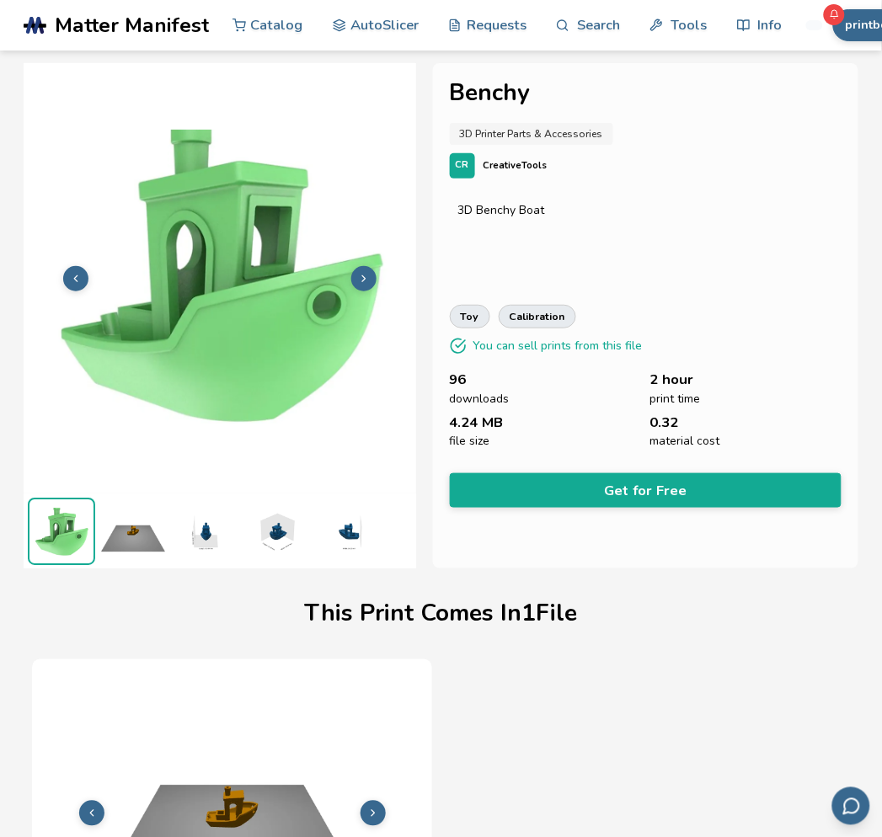
click at [375, 282] on button at bounding box center [363, 278] width 25 height 25
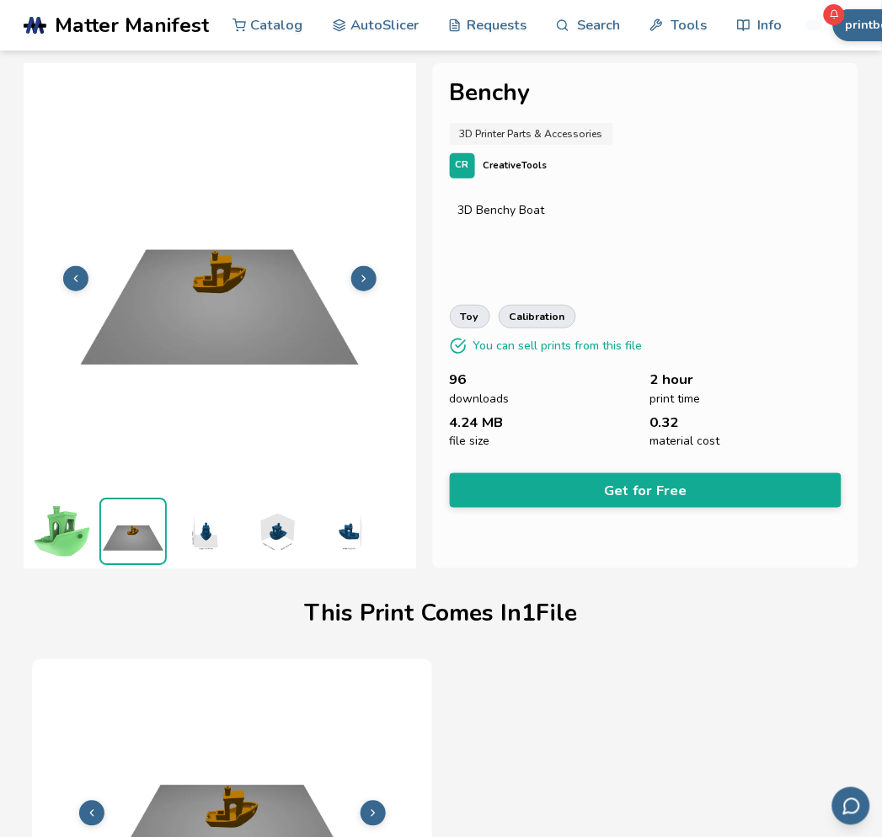
click at [375, 282] on button at bounding box center [363, 278] width 25 height 25
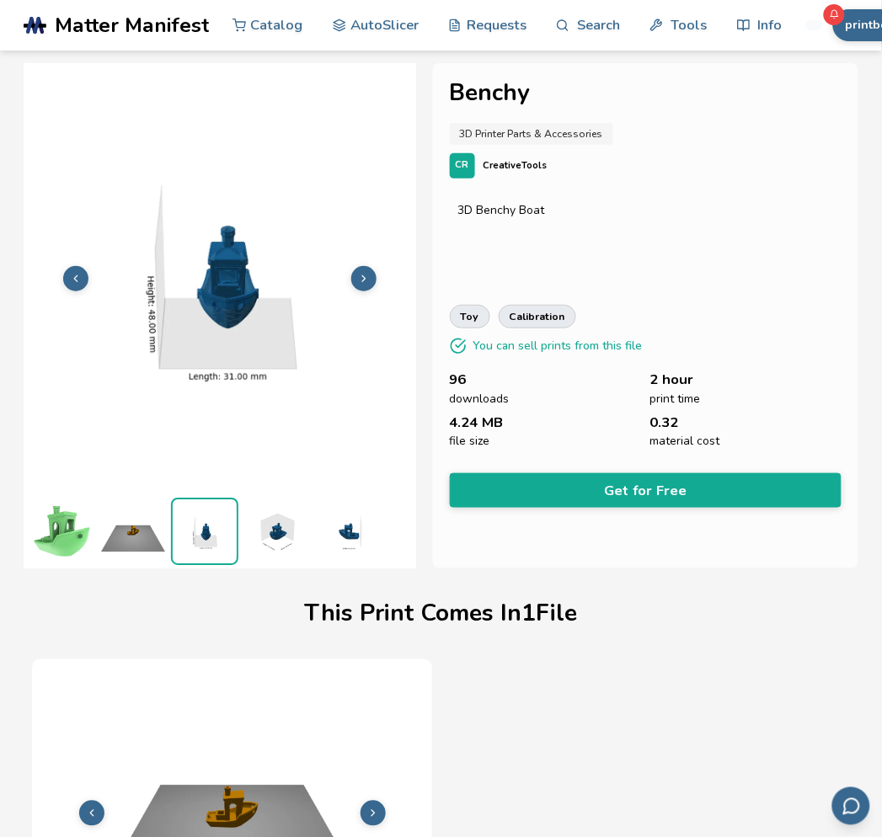
click at [375, 282] on button at bounding box center [363, 278] width 25 height 25
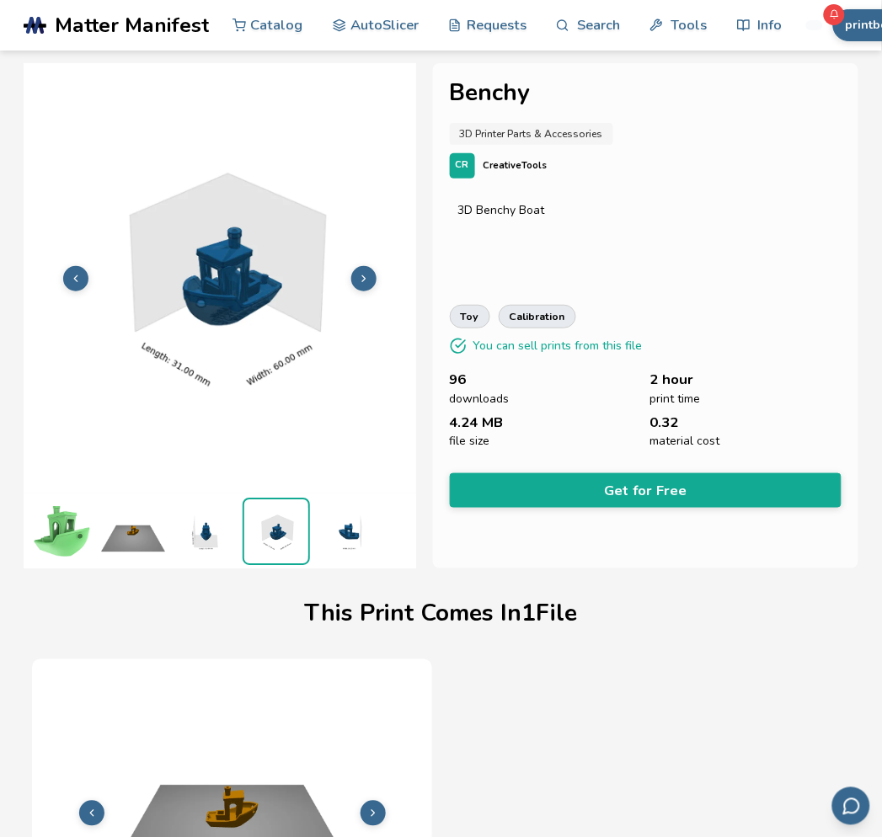
click at [375, 282] on button at bounding box center [363, 278] width 25 height 25
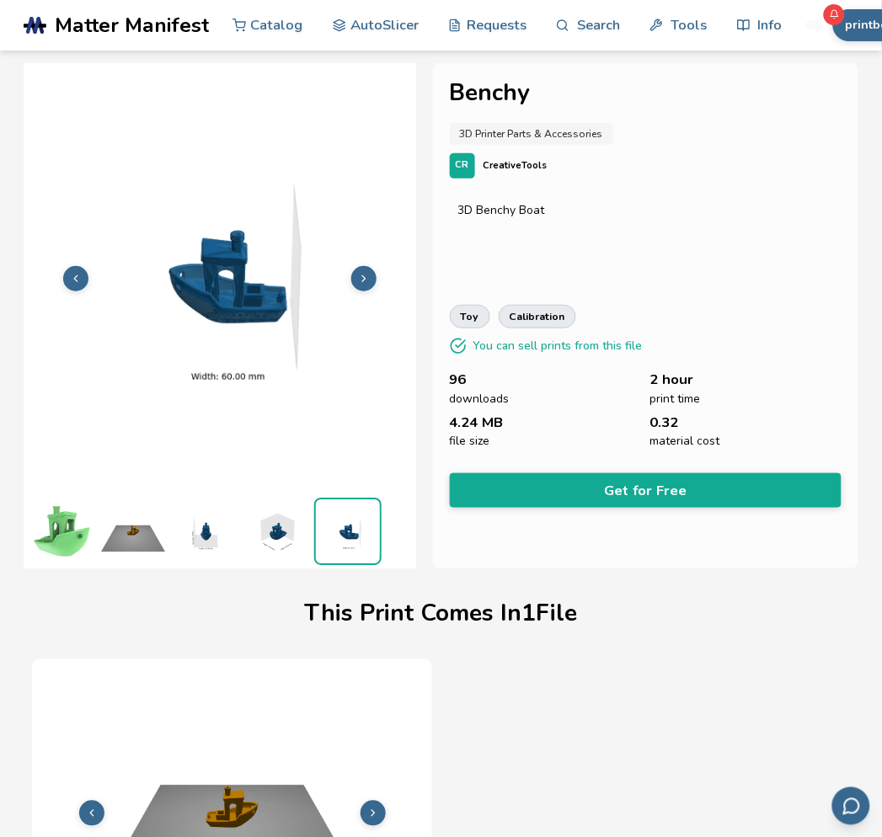
click at [375, 282] on button at bounding box center [363, 278] width 25 height 25
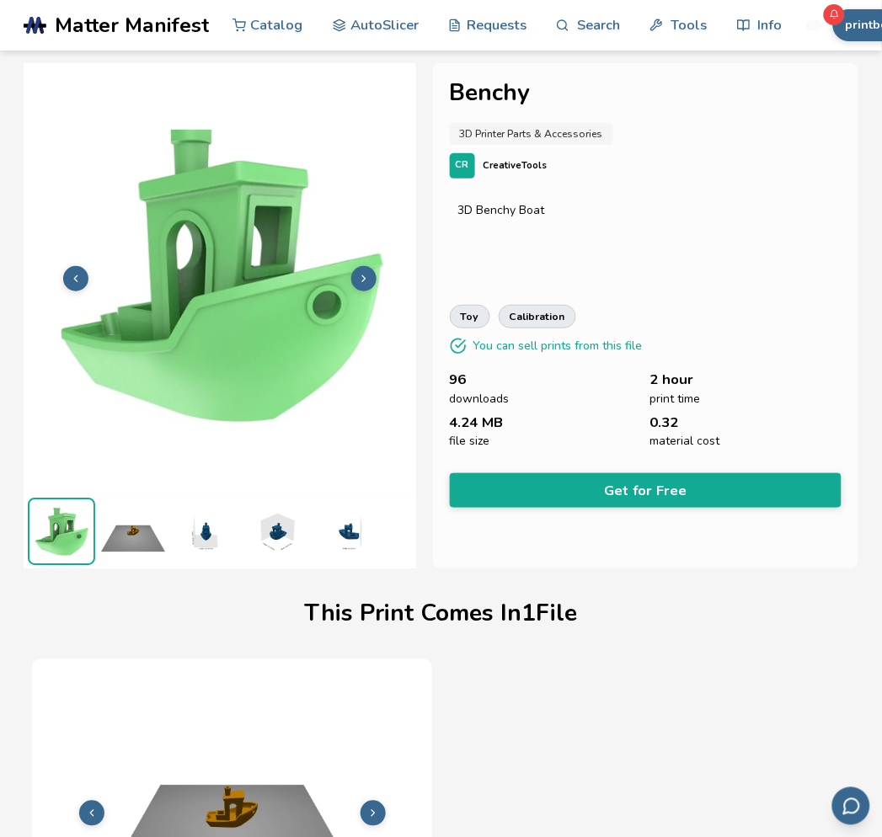
click at [375, 282] on button at bounding box center [363, 278] width 25 height 25
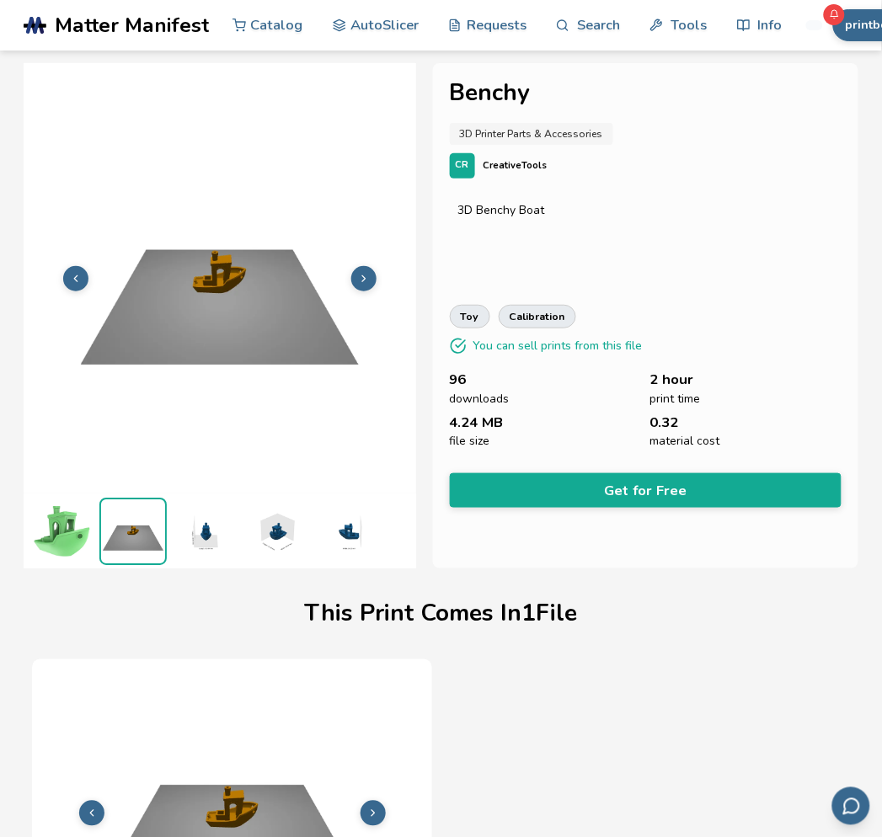
click at [375, 282] on button at bounding box center [363, 278] width 25 height 25
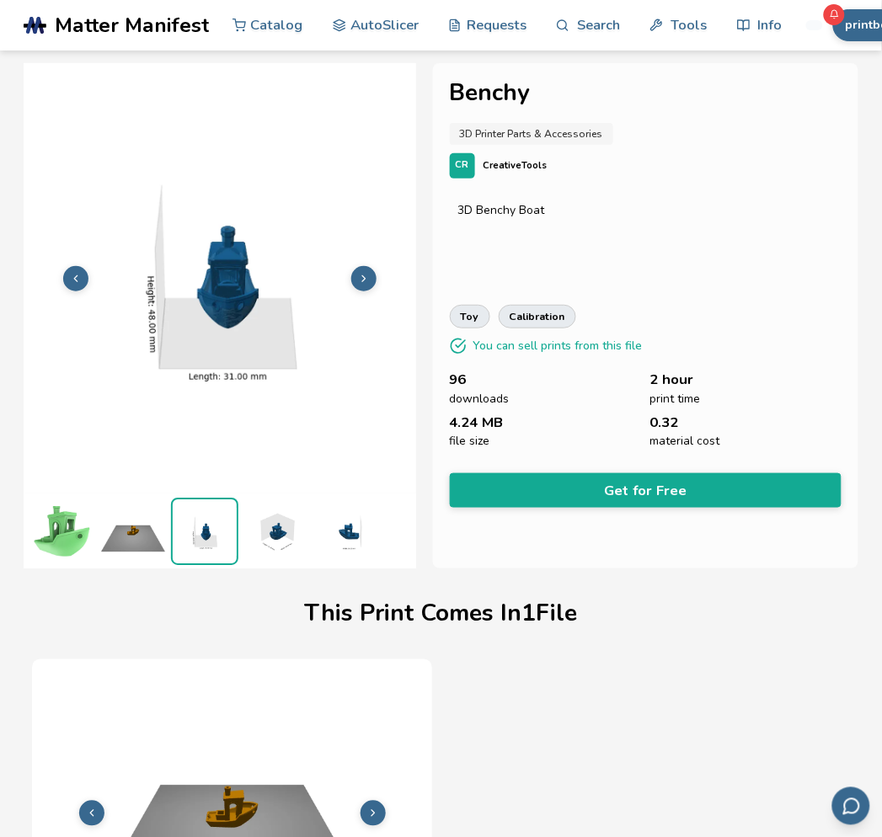
click at [375, 282] on button at bounding box center [363, 278] width 25 height 25
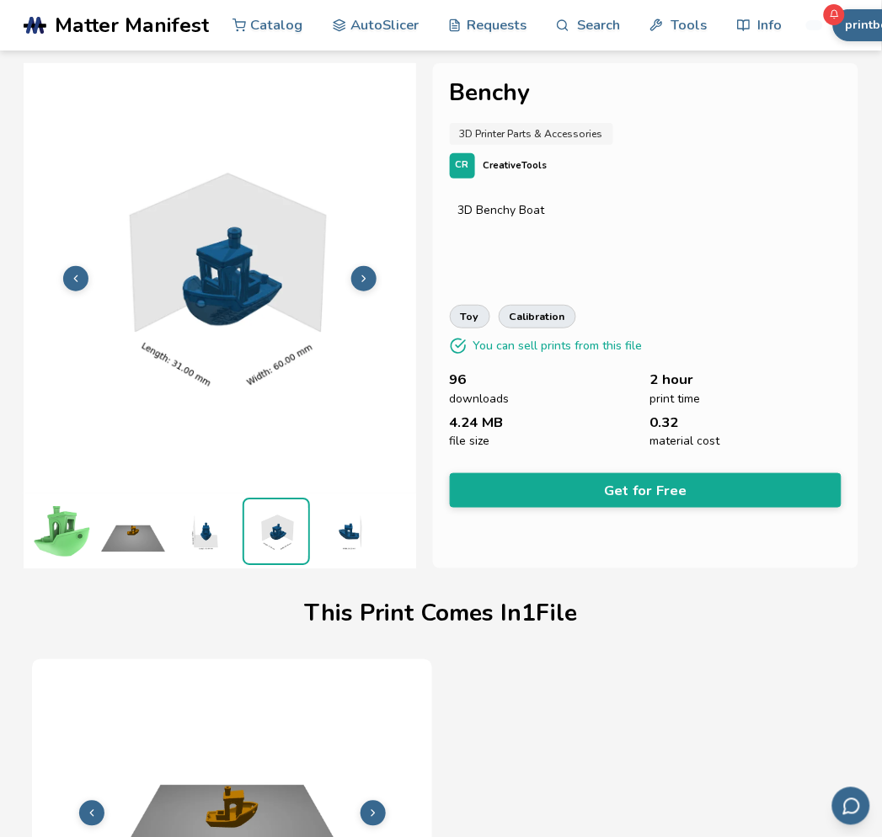
click at [375, 282] on button at bounding box center [363, 278] width 25 height 25
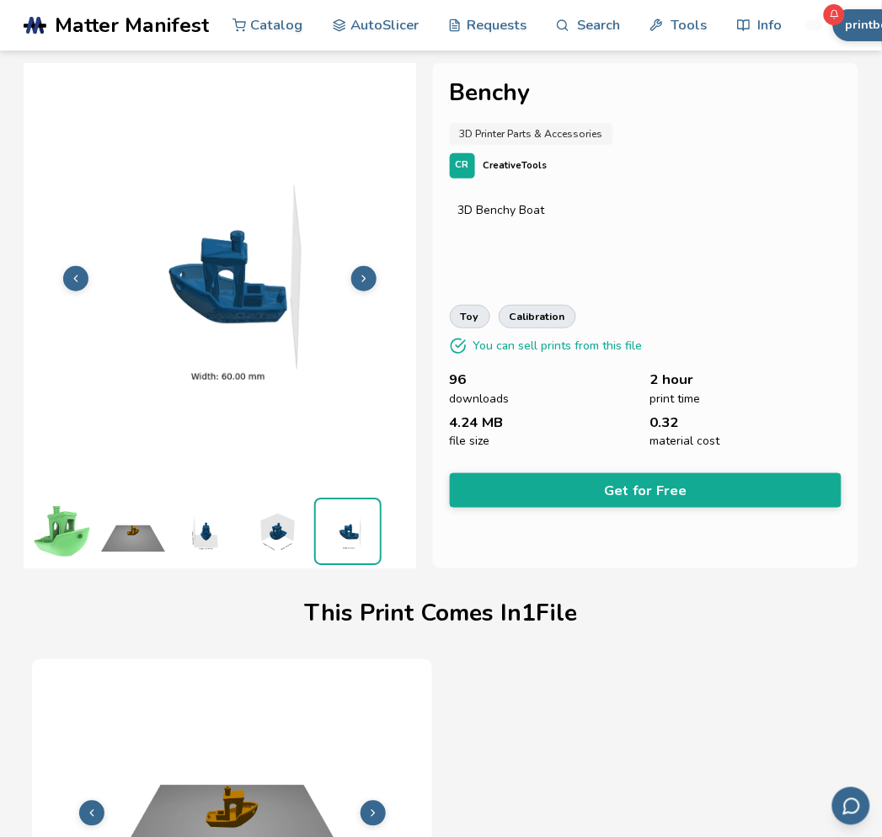
click at [375, 282] on button at bounding box center [363, 278] width 25 height 25
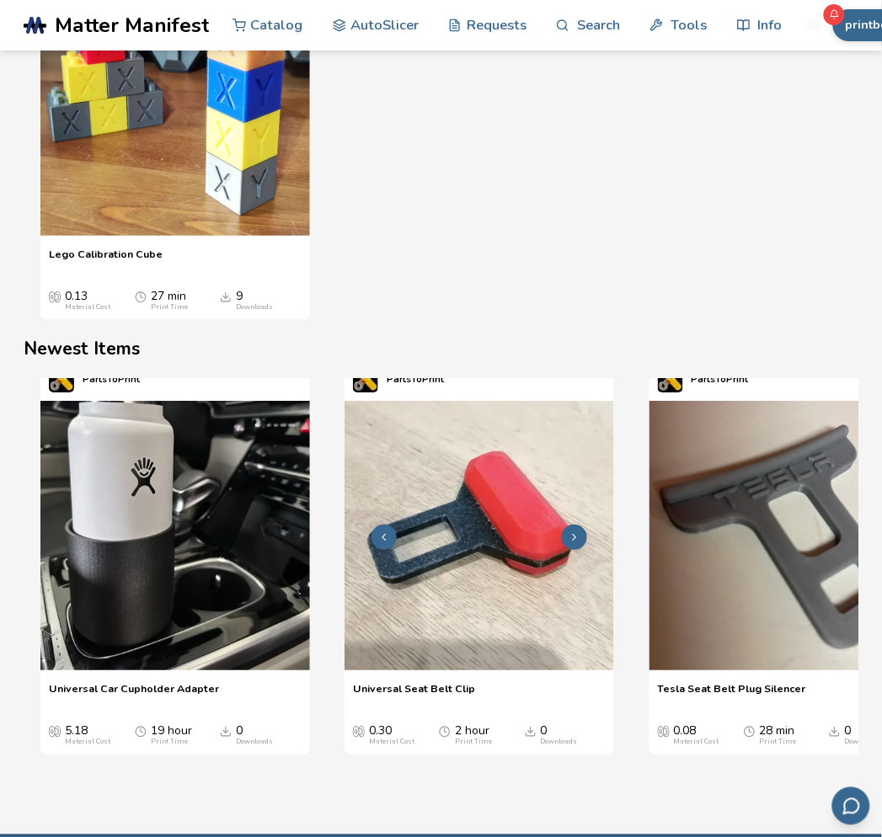
scroll to position [2160, 0]
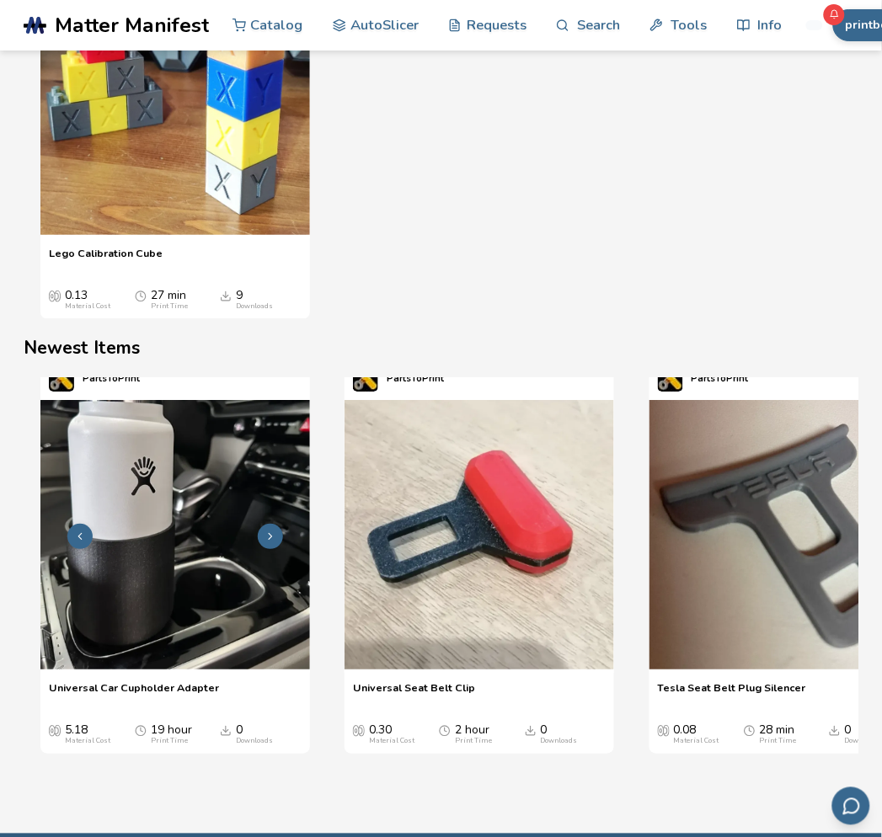
click at [264, 535] on icon "1 / 4" at bounding box center [270, 536] width 12 height 12
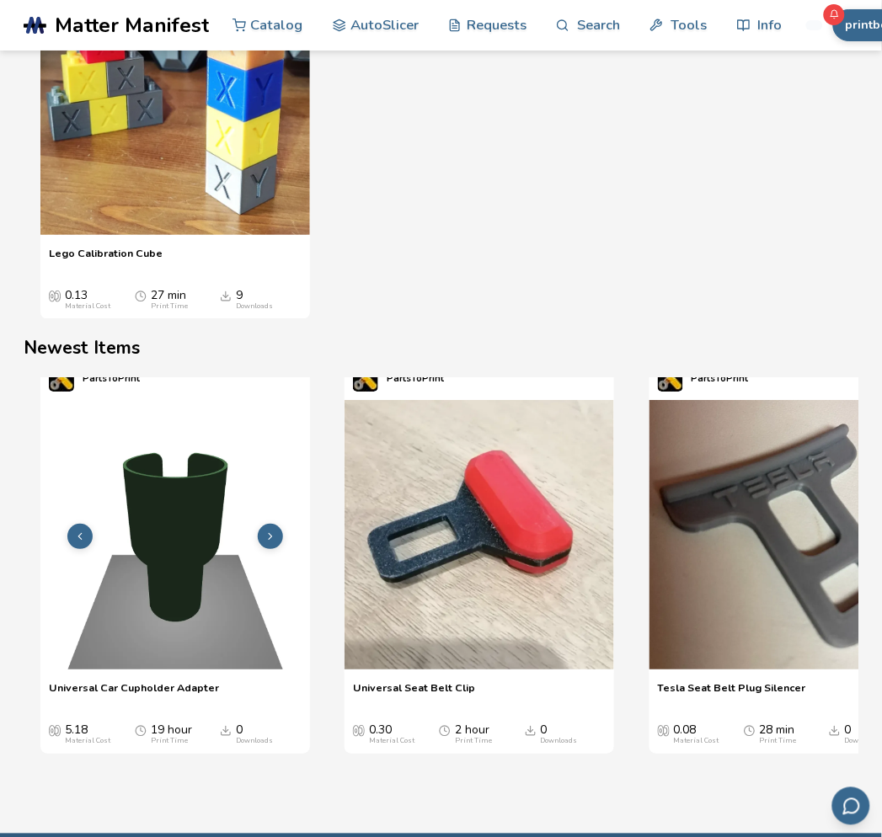
click at [264, 535] on icon "1 / 4" at bounding box center [270, 536] width 12 height 12
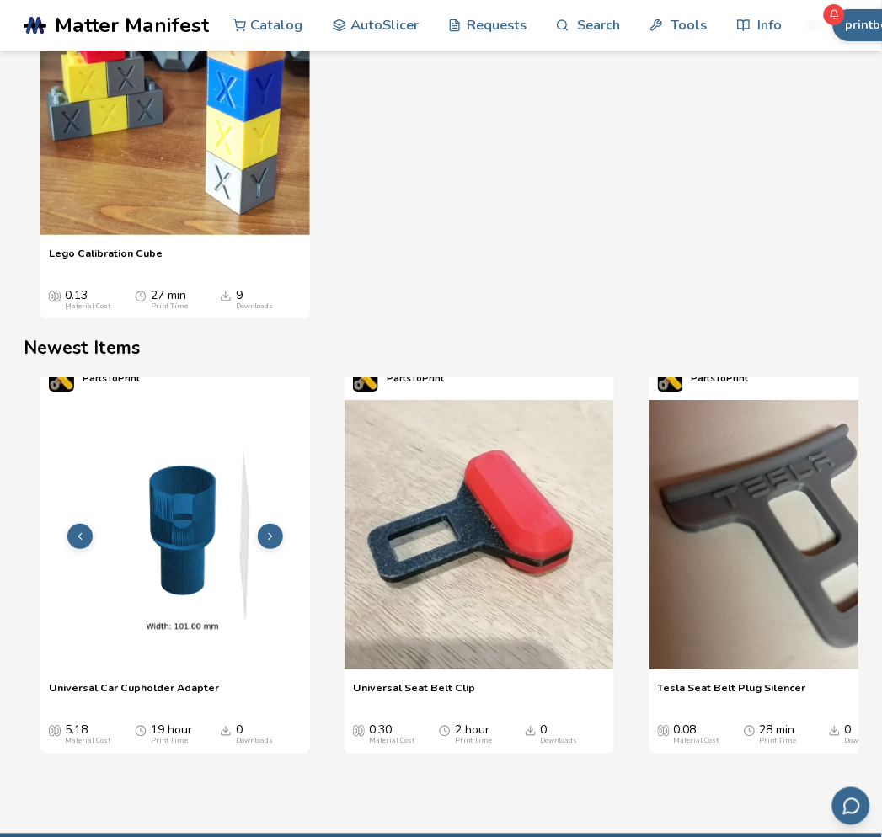
click at [264, 535] on icon "1 / 4" at bounding box center [270, 536] width 12 height 12
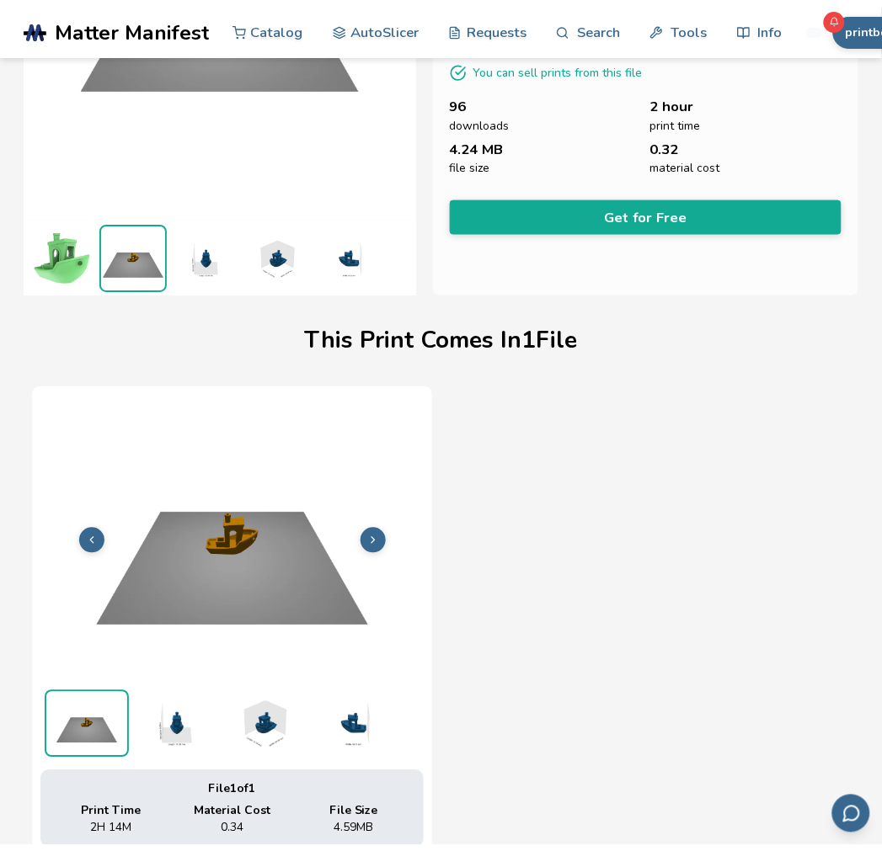
scroll to position [0, 0]
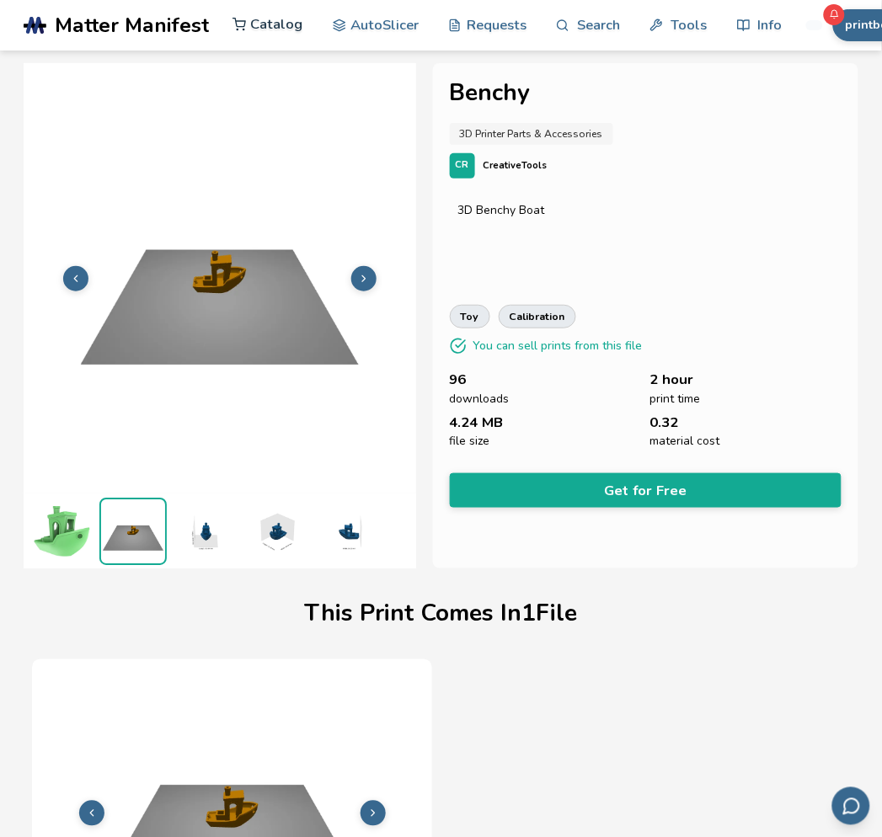
click at [292, 29] on link "Catalog" at bounding box center [267, 24] width 71 height 51
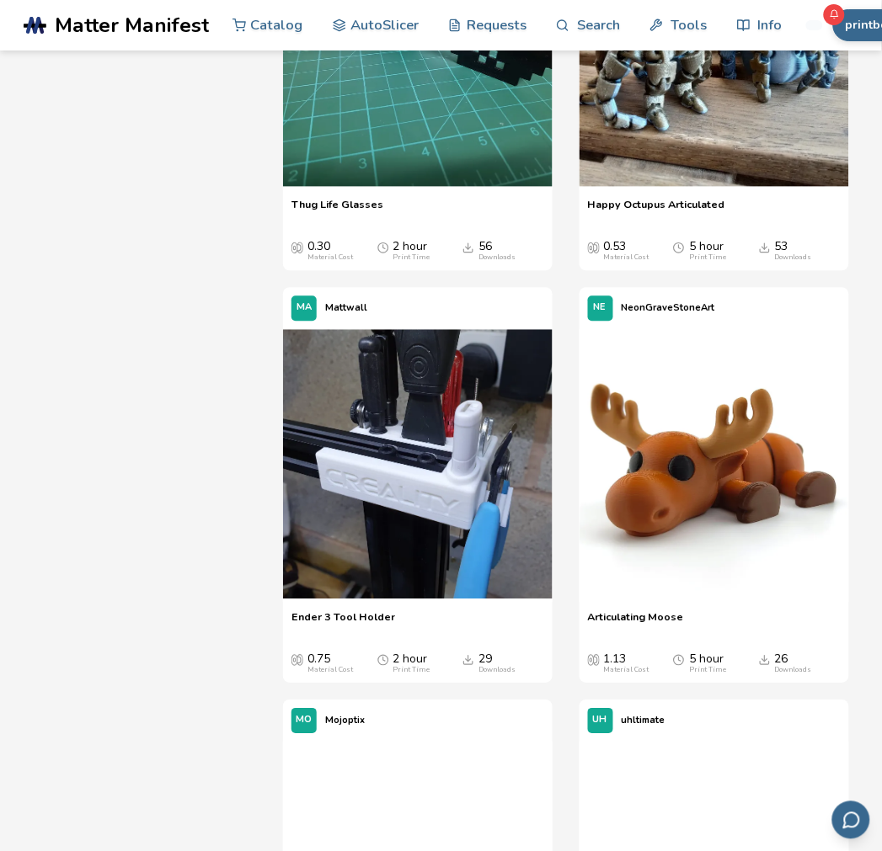
scroll to position [4175, 0]
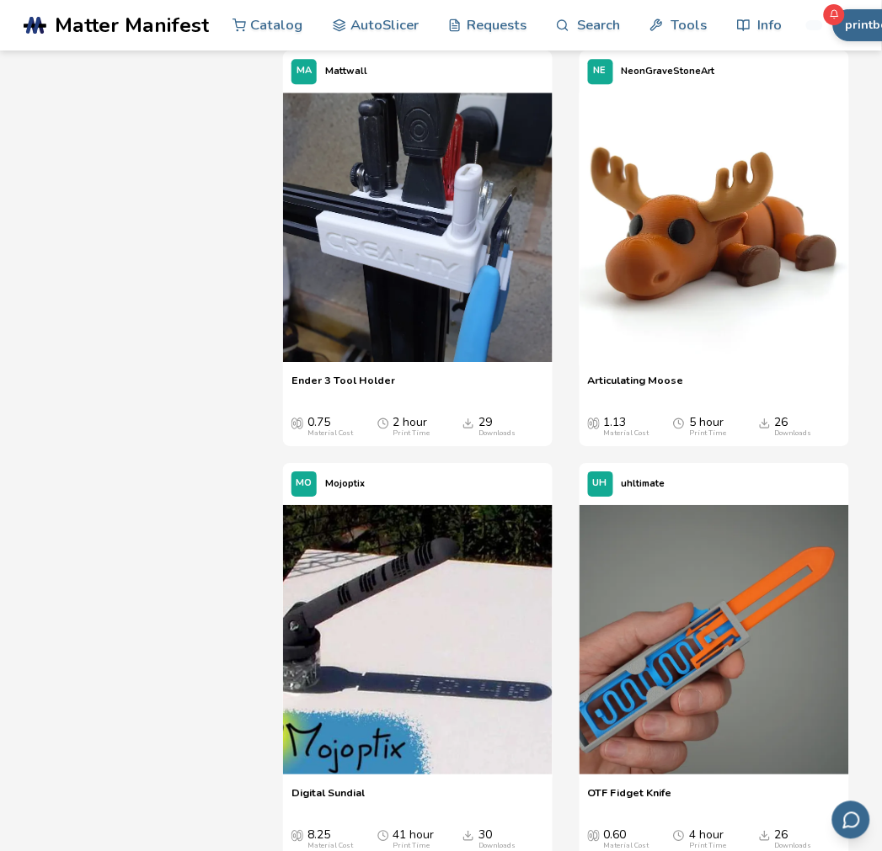
click at [665, 362] on img at bounding box center [713, 227] width 269 height 269
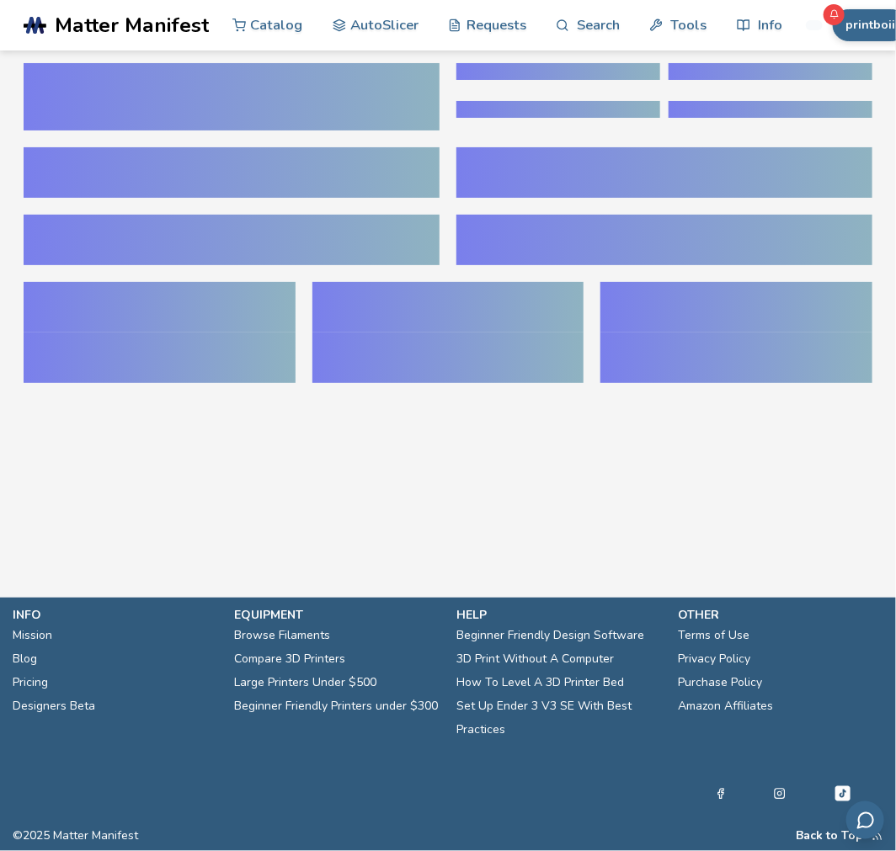
click at [665, 397] on section at bounding box center [448, 232] width 896 height 362
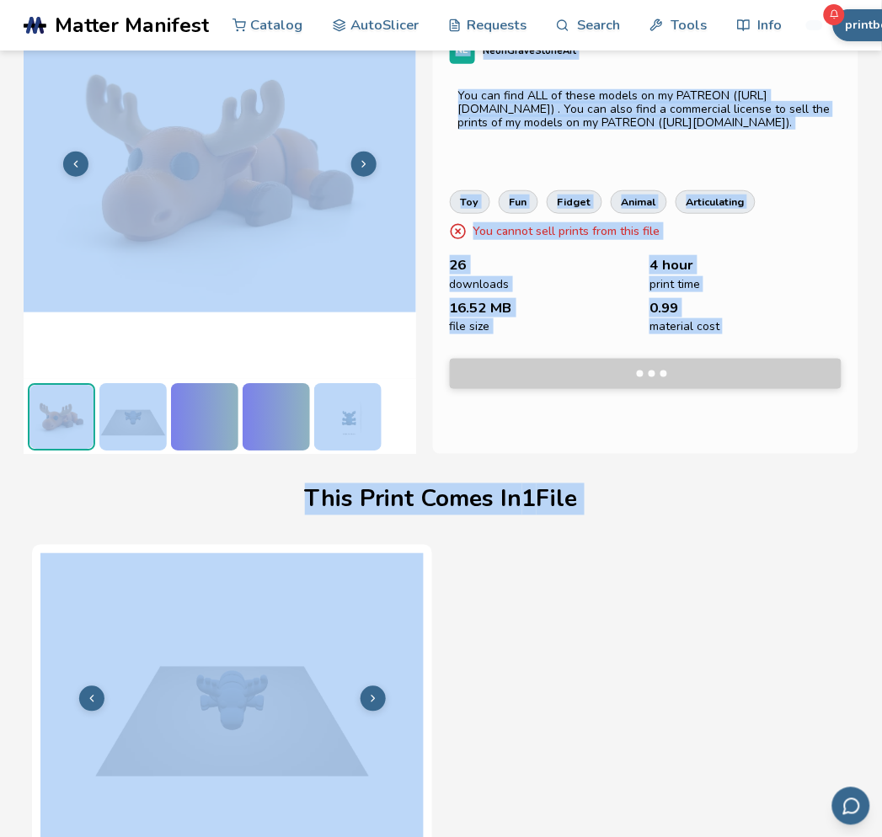
scroll to position [154, 0]
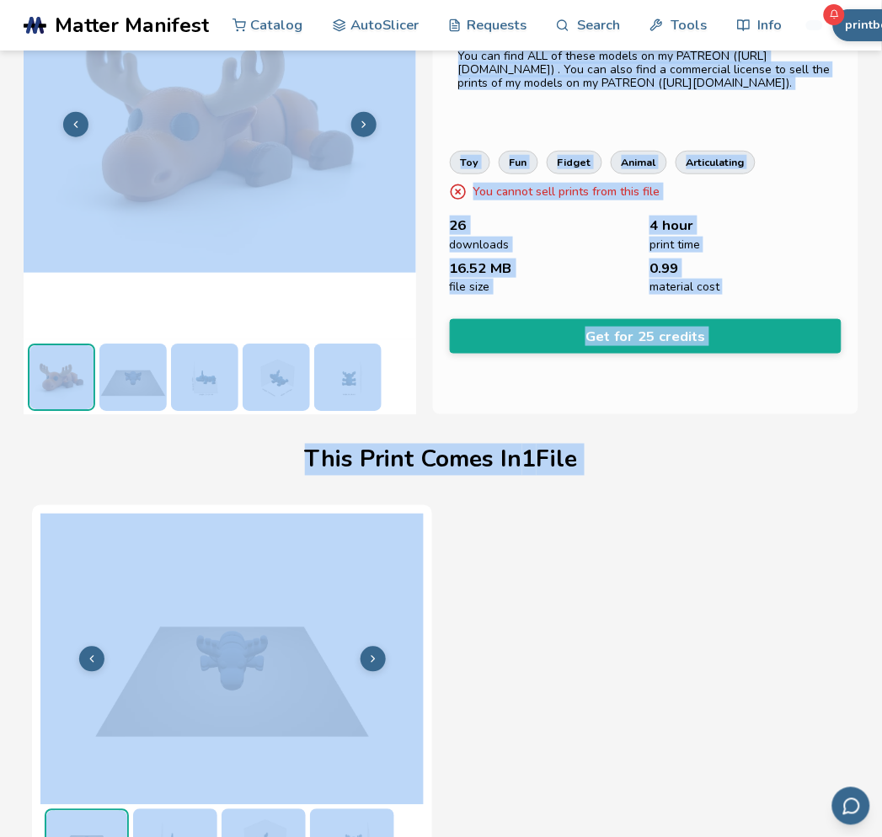
click at [632, 435] on div "This Print Comes In 1 File" at bounding box center [441, 460] width 818 height 74
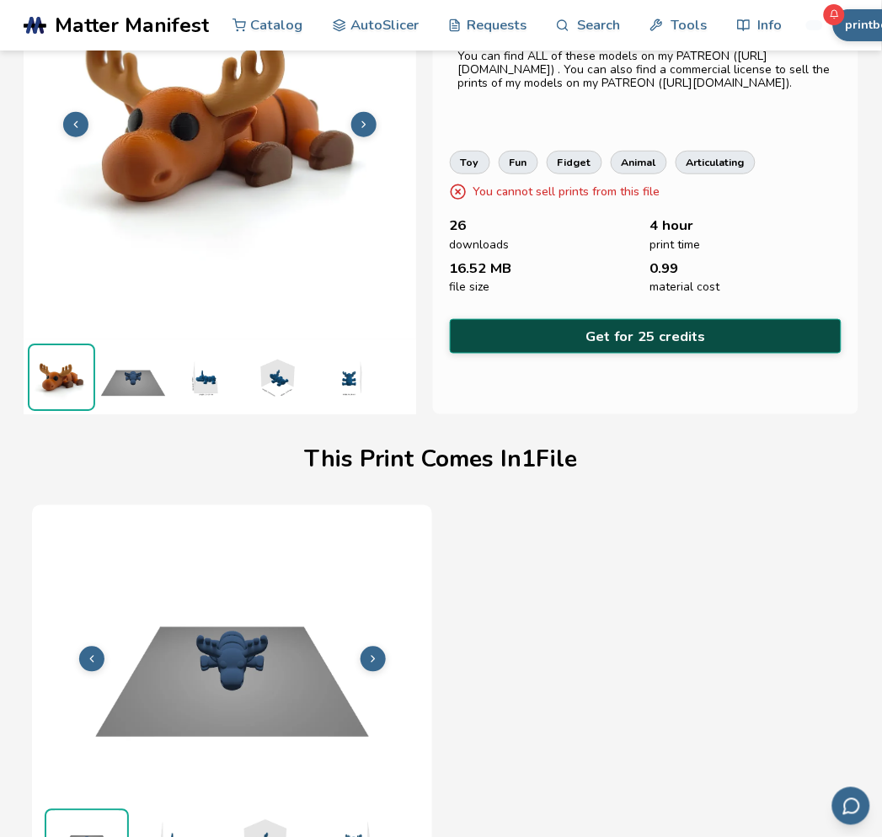
click at [648, 334] on button "Get for 25 credits" at bounding box center [646, 336] width 392 height 35
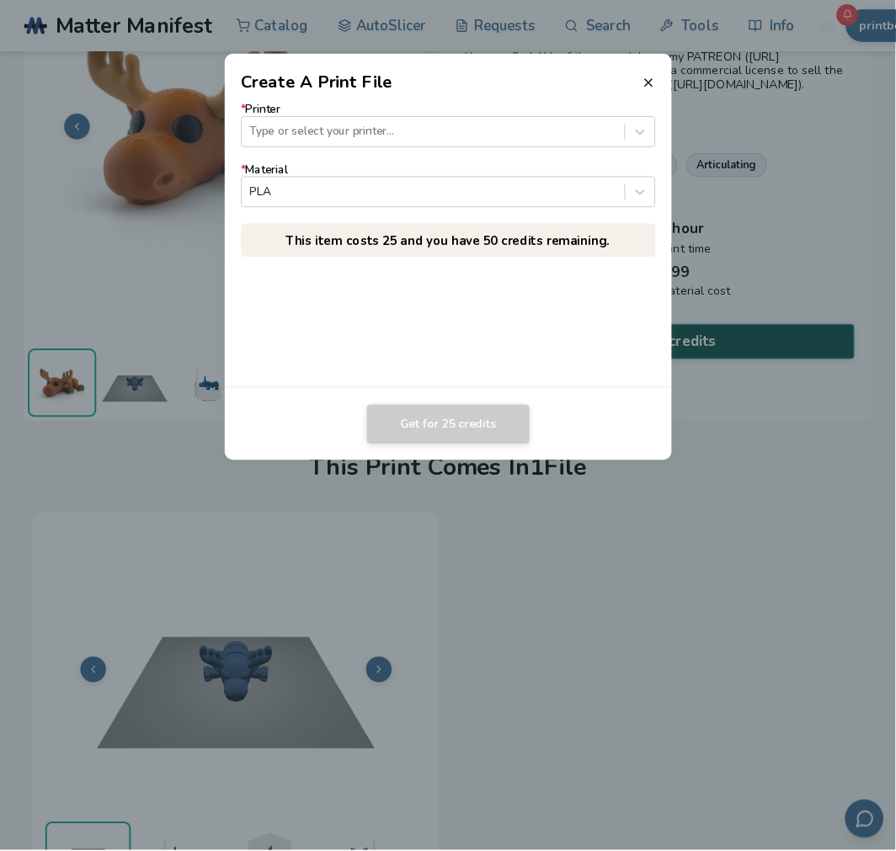
scroll to position [152, 0]
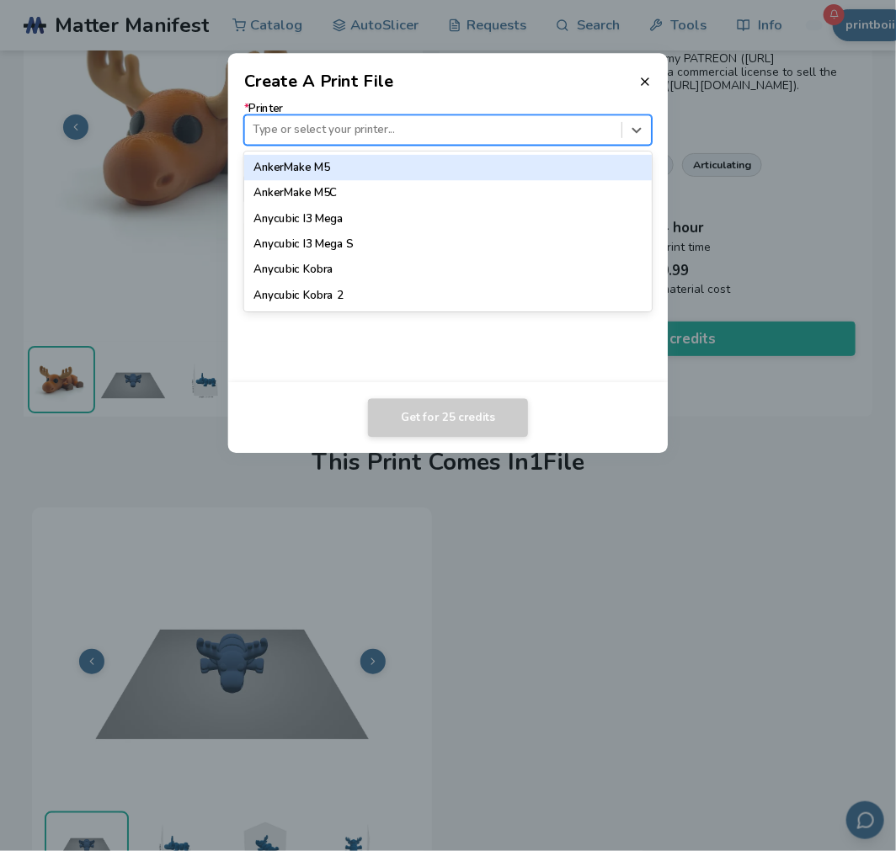
click at [569, 135] on div at bounding box center [433, 130] width 360 height 16
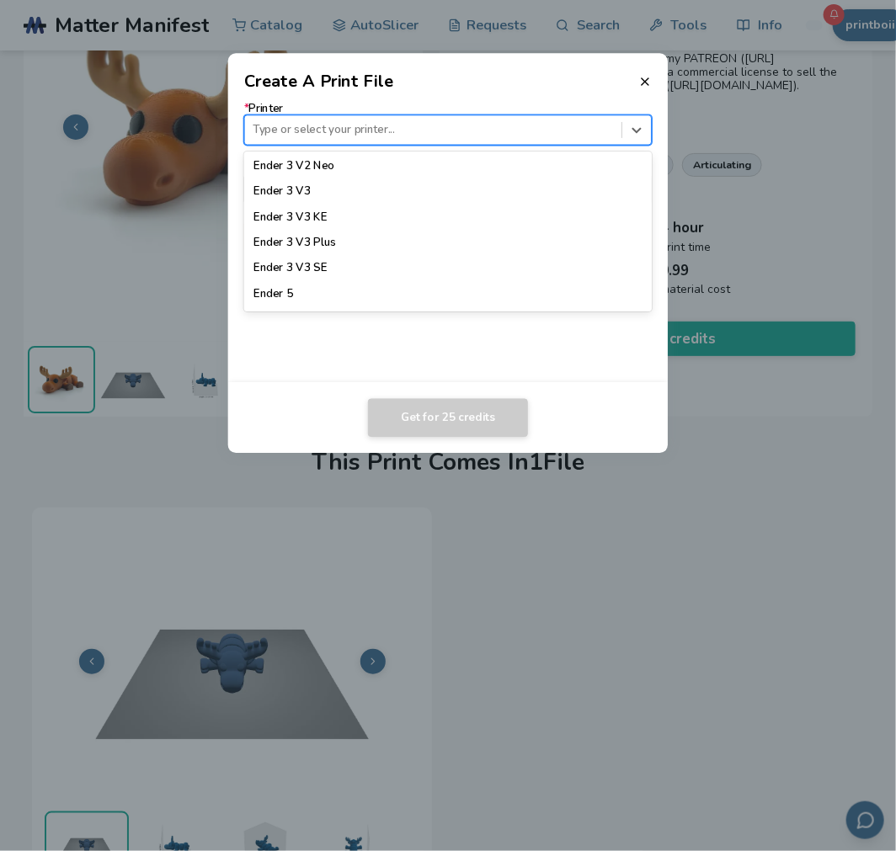
scroll to position [1192, 0]
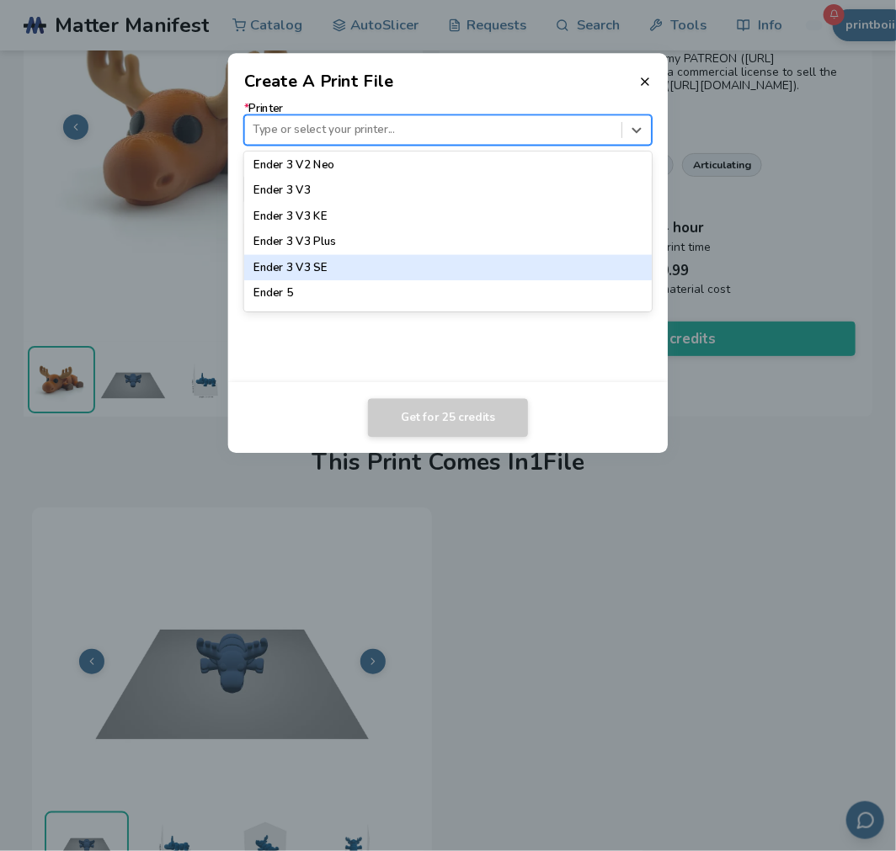
click at [495, 270] on div "Ender 3 V3 SE" at bounding box center [448, 267] width 408 height 25
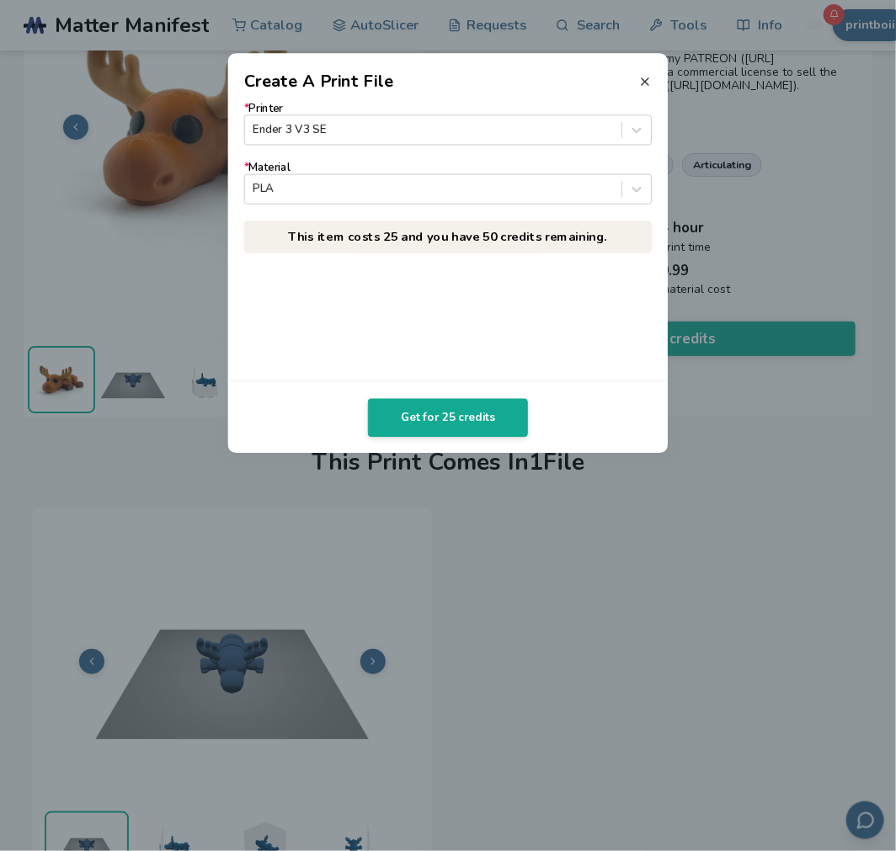
click at [641, 77] on icon at bounding box center [644, 81] width 13 height 13
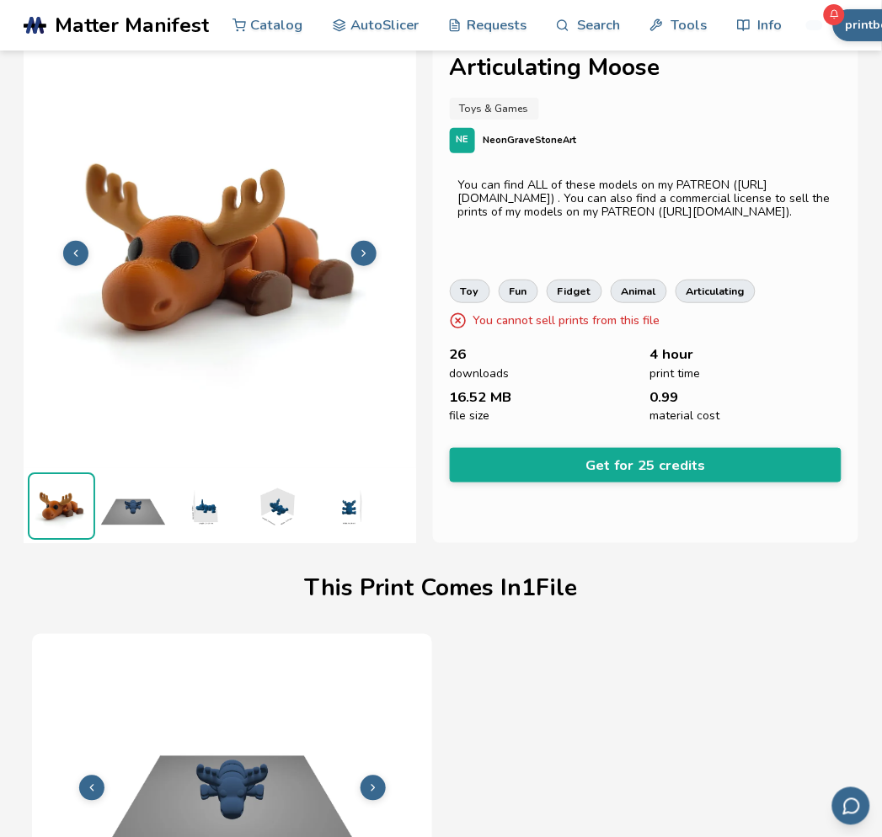
scroll to position [0, 0]
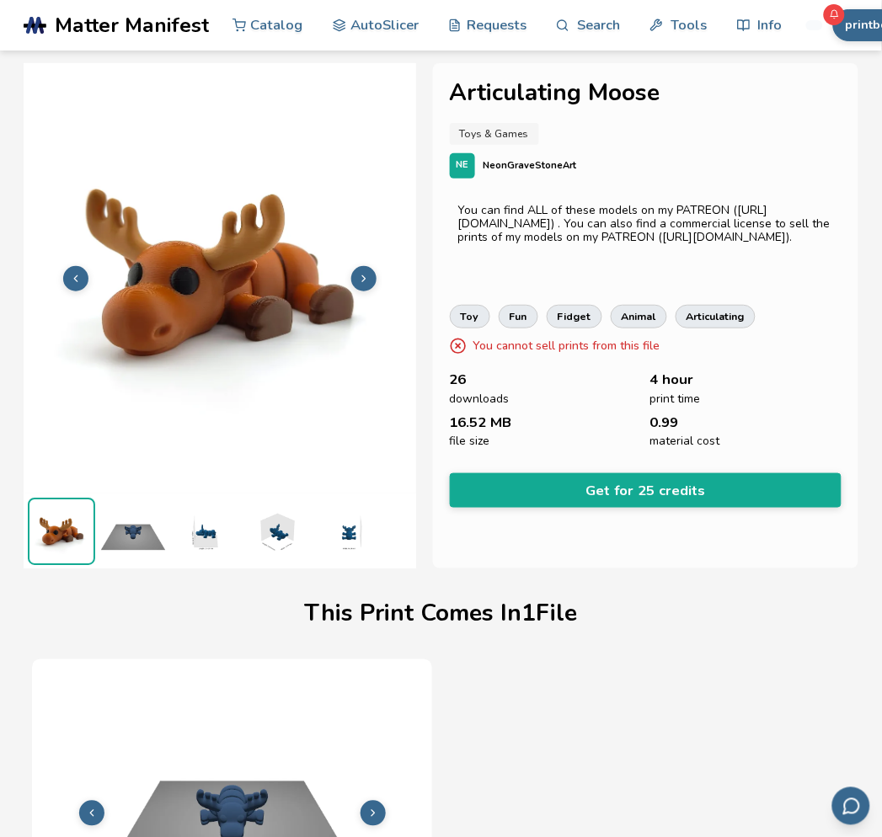
click at [380, 288] on img at bounding box center [220, 277] width 392 height 294
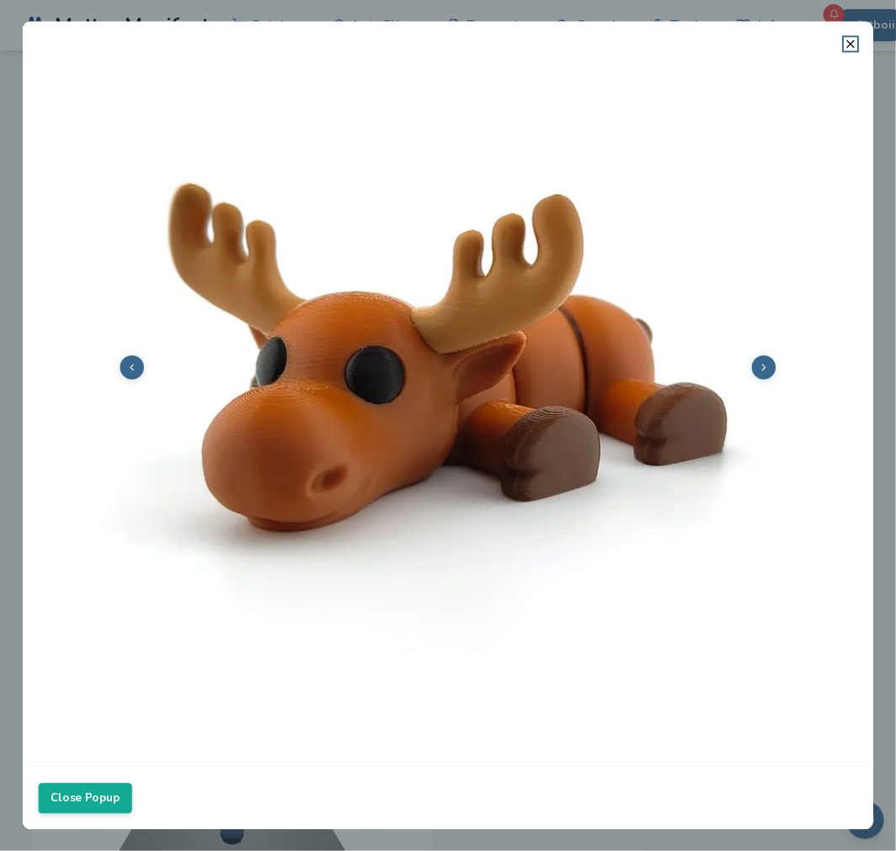
click at [763, 372] on icon at bounding box center [763, 367] width 11 height 11
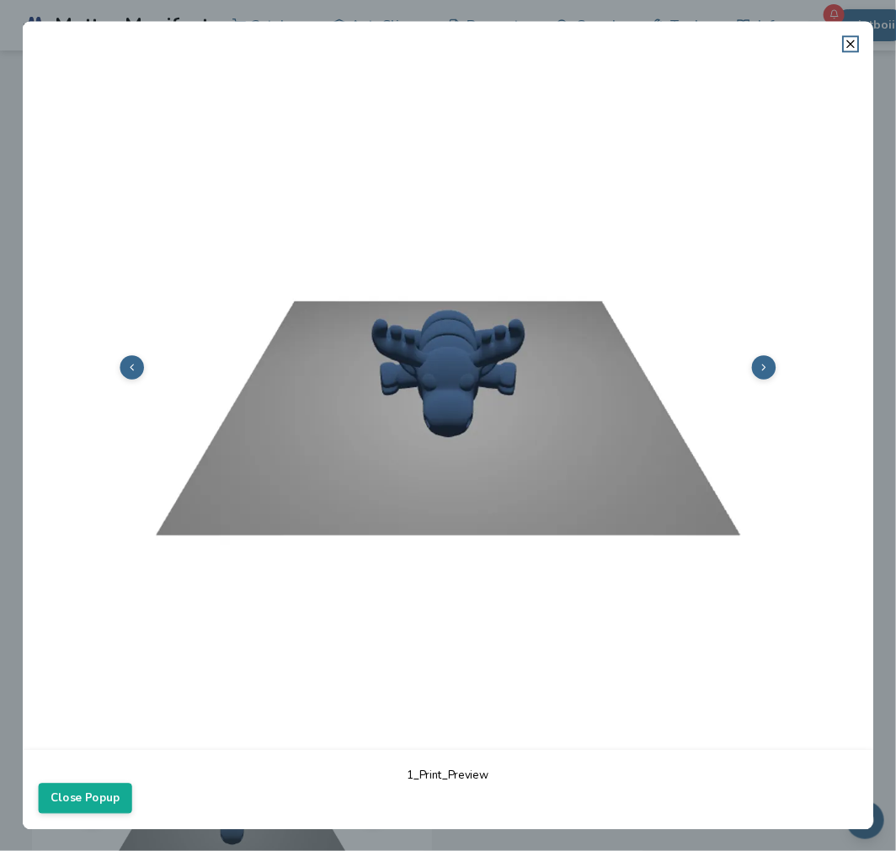
click at [763, 372] on icon at bounding box center [763, 367] width 11 height 11
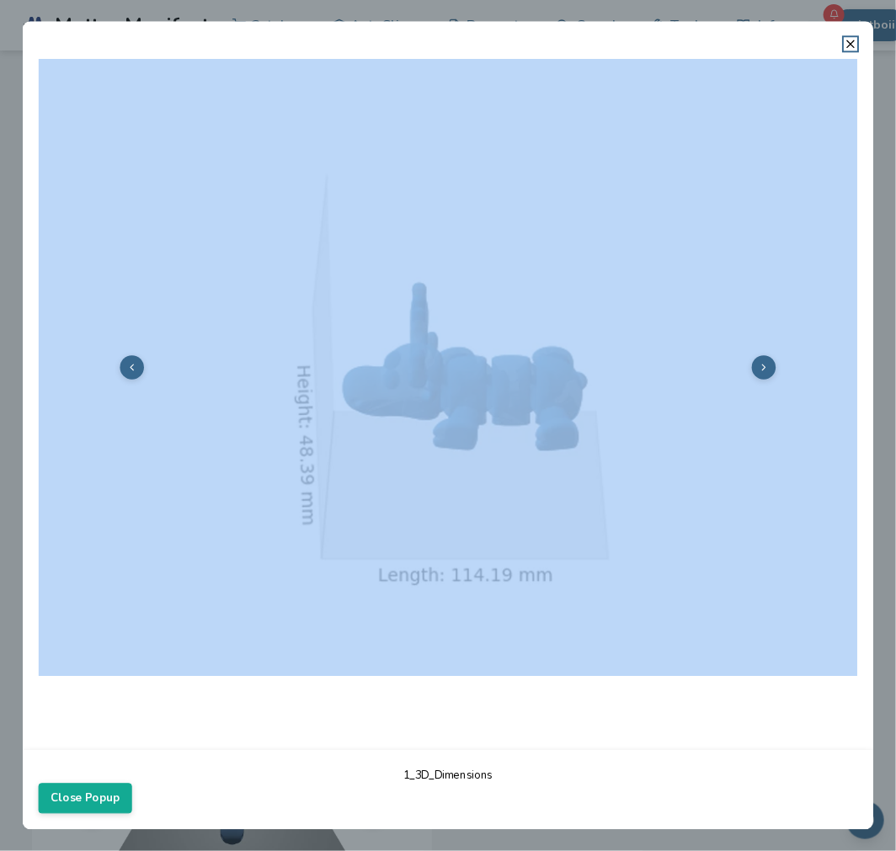
click at [763, 372] on icon at bounding box center [763, 367] width 11 height 11
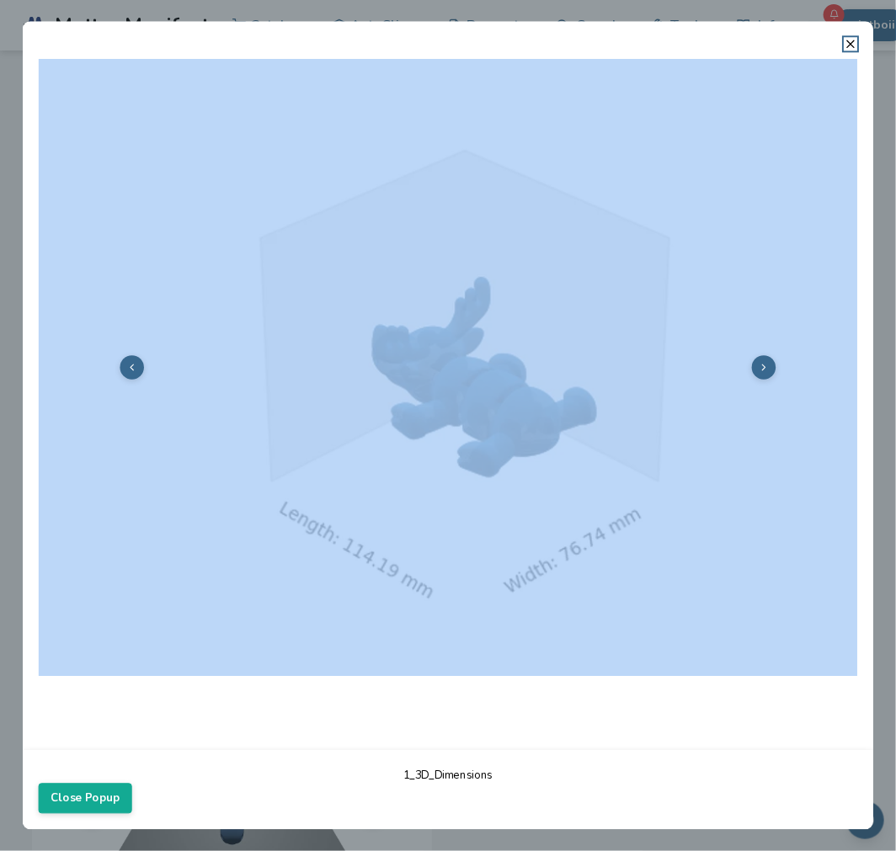
click at [763, 372] on icon at bounding box center [763, 367] width 11 height 11
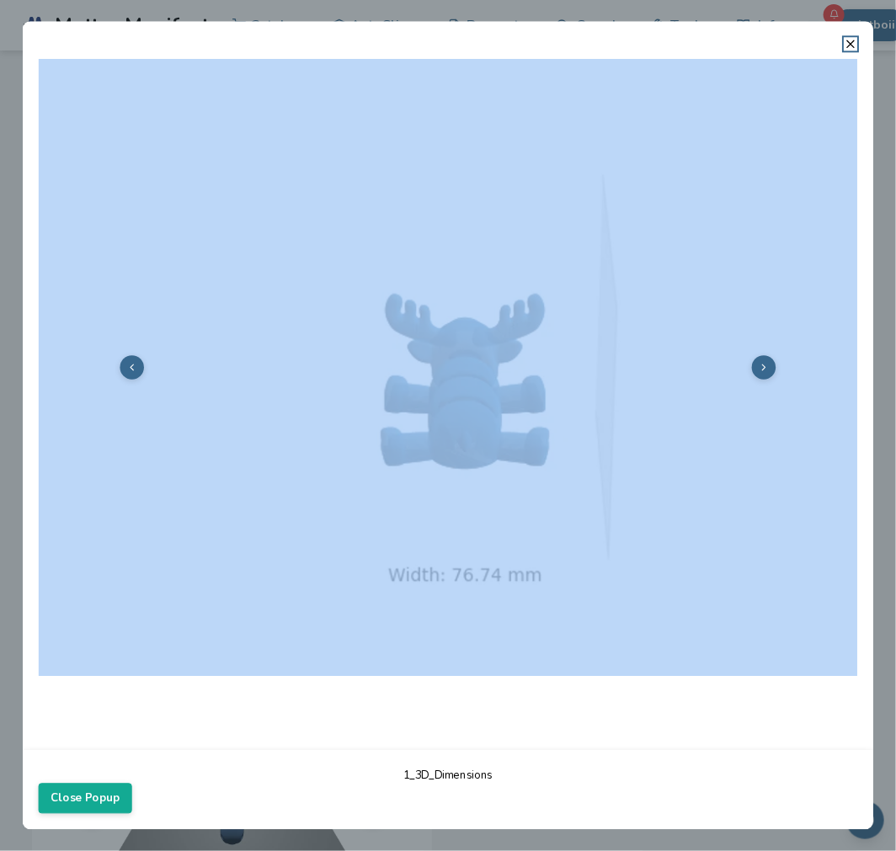
click at [705, 719] on div at bounding box center [448, 401] width 851 height 700
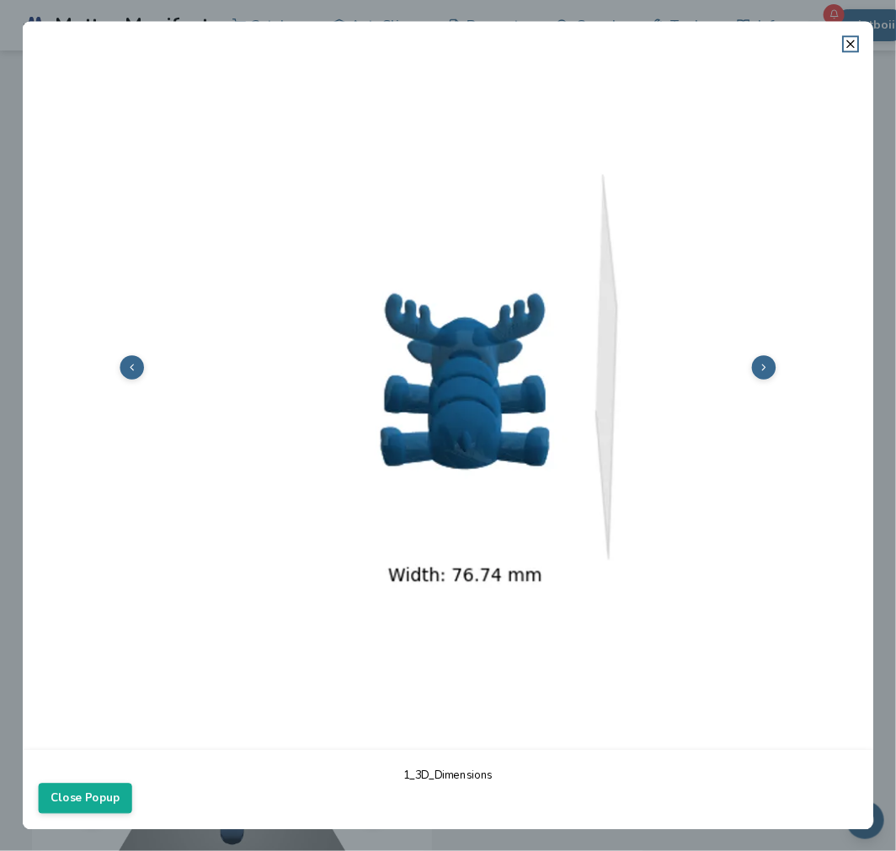
click at [760, 376] on button at bounding box center [764, 367] width 24 height 24
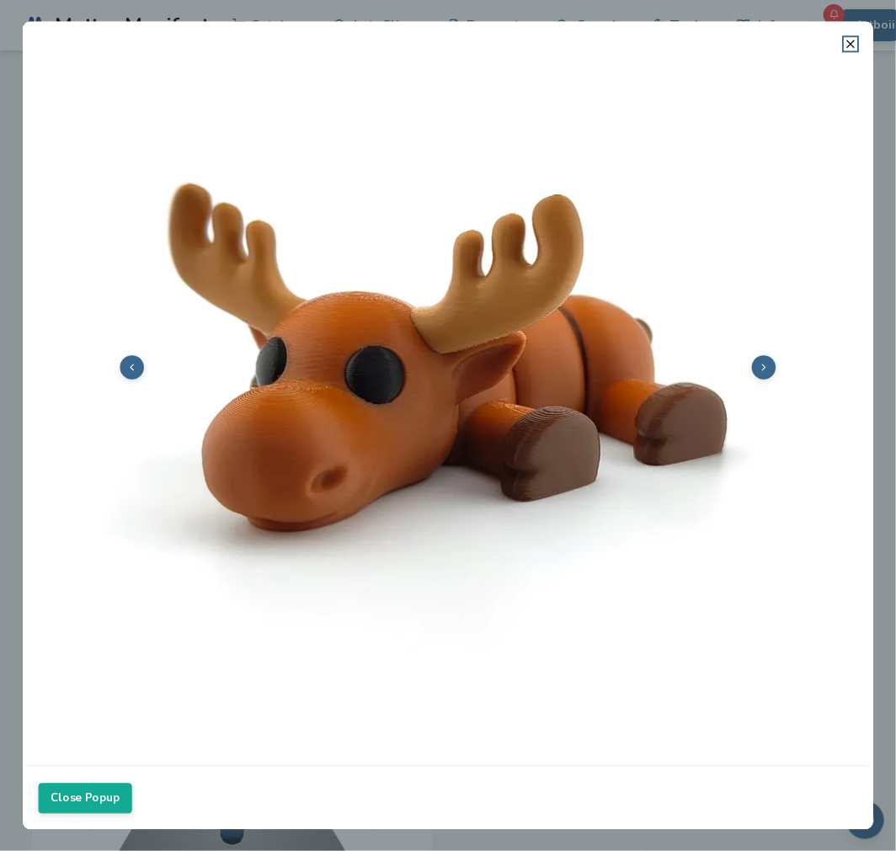
click at [760, 376] on button at bounding box center [764, 367] width 24 height 24
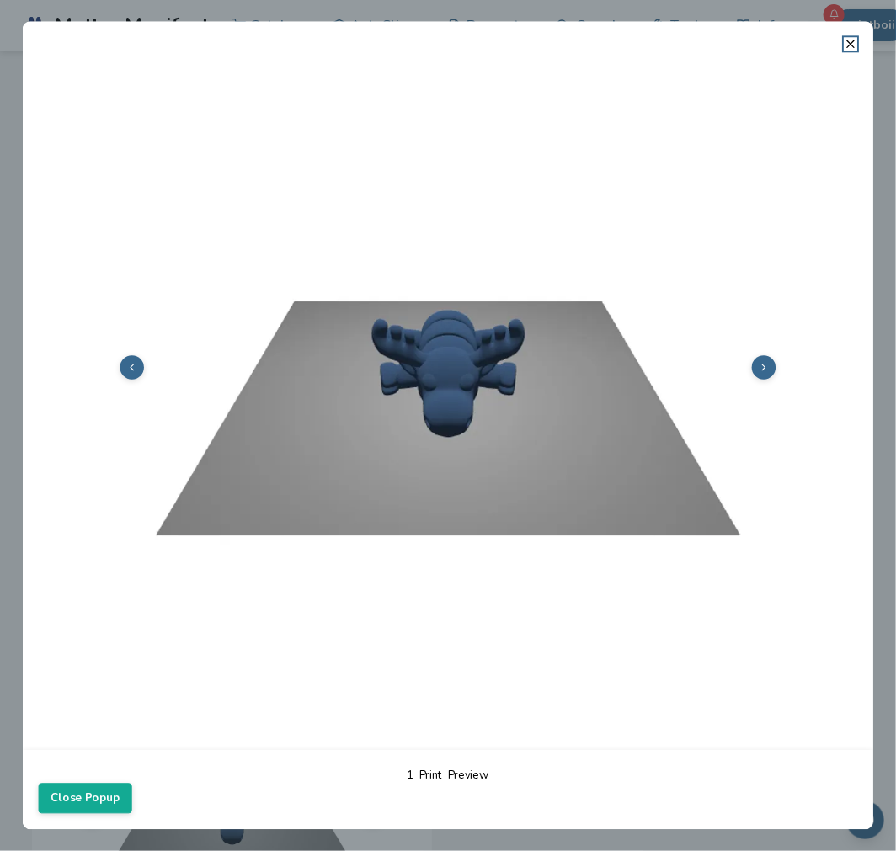
click at [855, 59] on img at bounding box center [448, 366] width 819 height 615
click at [847, 37] on icon at bounding box center [850, 43] width 13 height 13
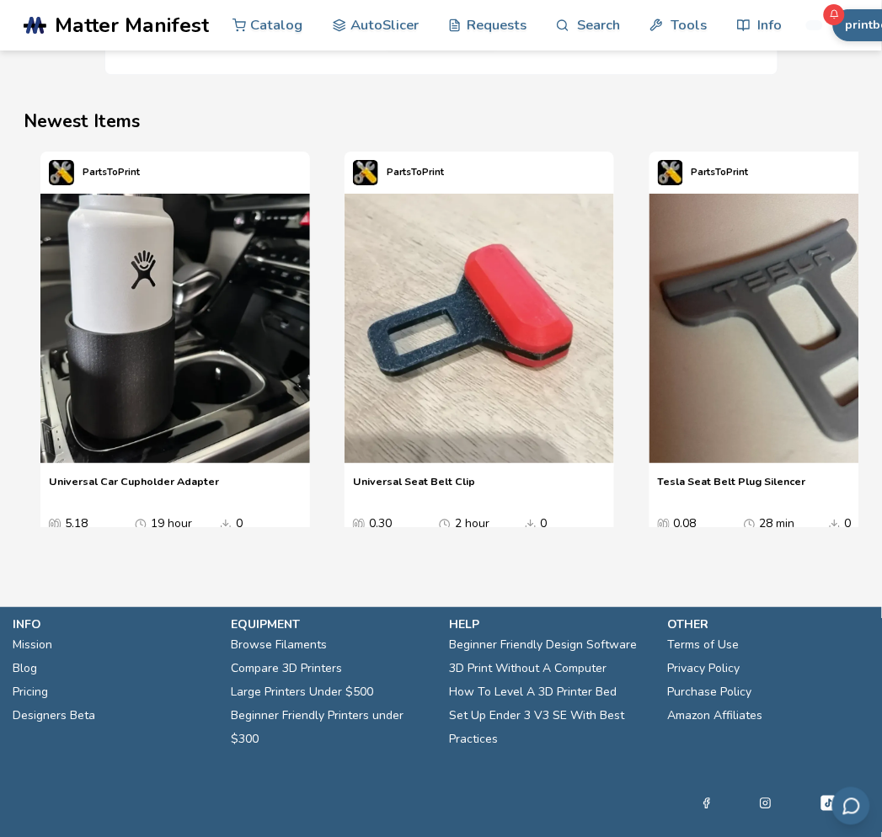
scroll to position [1954, 0]
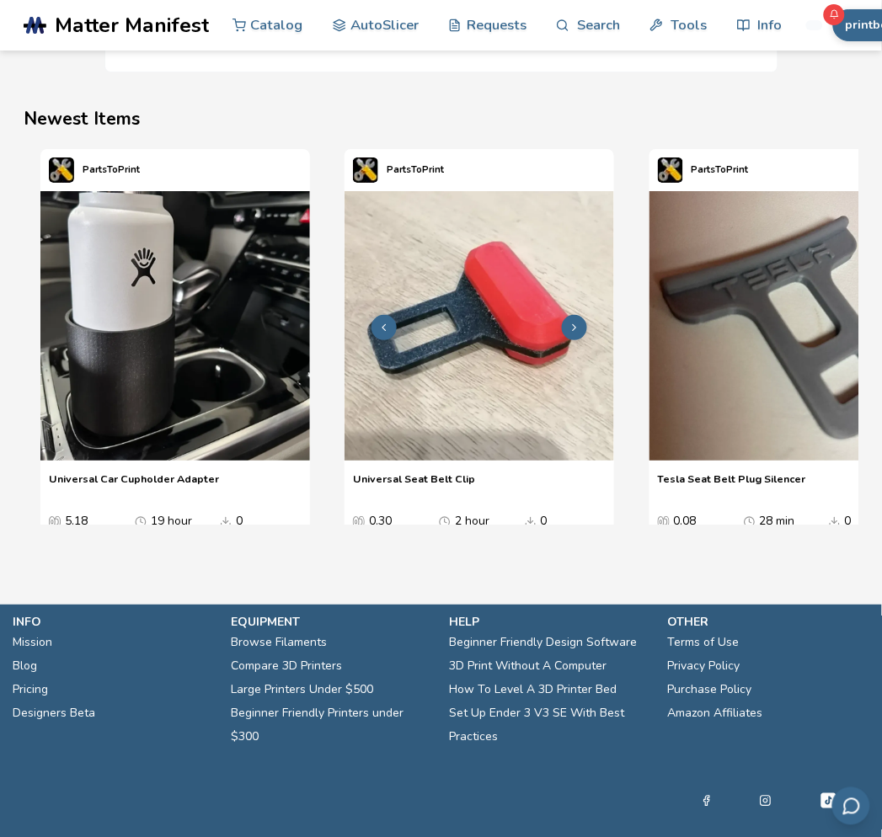
click at [573, 329] on icon "2 / 4" at bounding box center [574, 328] width 12 height 12
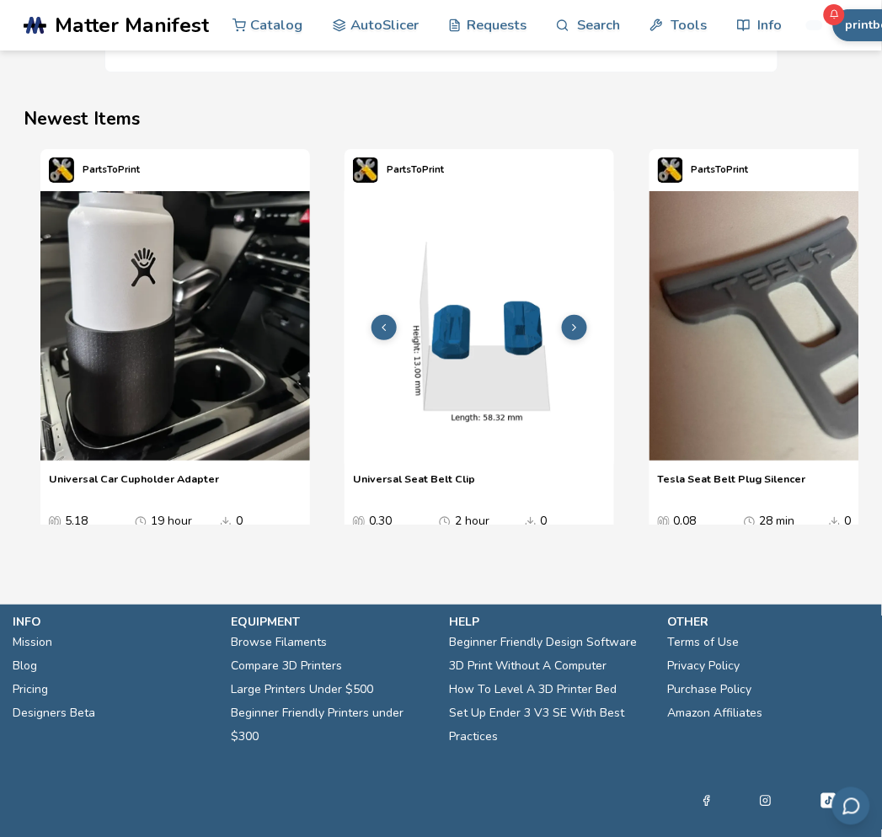
click at [573, 329] on icon "2 / 4" at bounding box center [574, 328] width 12 height 12
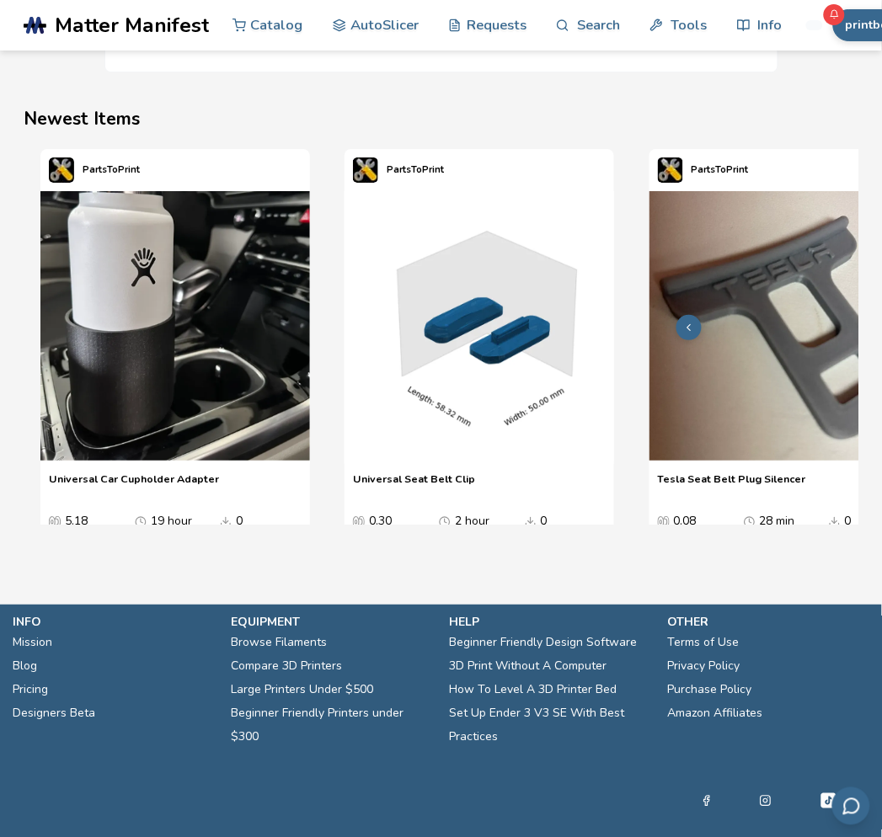
click at [0, 0] on slot "PartsToPrint Universal Car Cupholder Adapter Universal Car Cupholder Adapter 5.…" at bounding box center [0, 0] width 0 height 0
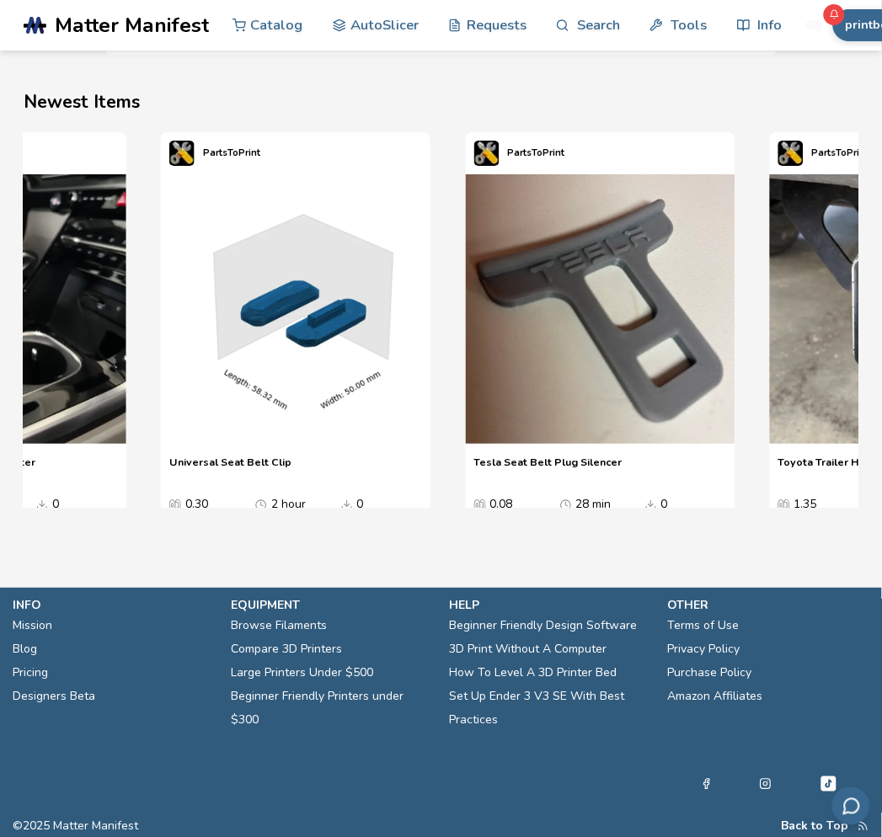
scroll to position [0, 0]
